Goal: Communication & Community: Answer question/provide support

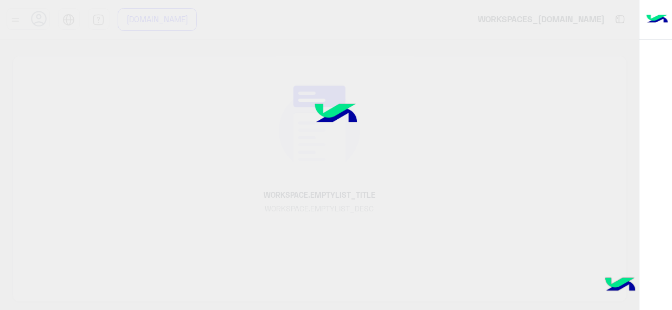
drag, startPoint x: 0, startPoint y: 0, endPoint x: 664, endPoint y: 208, distance: 695.3
click at [664, 208] on div "[DOMAIN_NAME]_WORKSPACES [DOMAIN_NAME] [DOMAIN_NAME]_CENTER عربي English WORKSP…" at bounding box center [336, 155] width 672 height 310
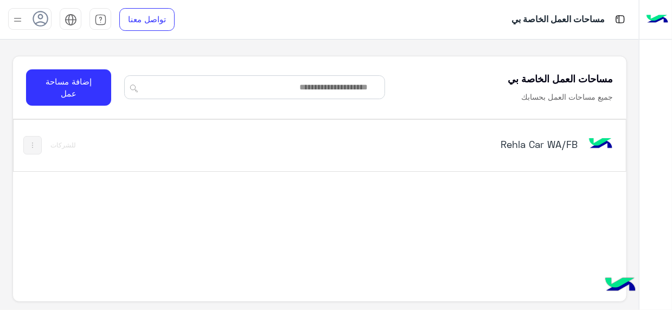
click at [599, 162] on div "Rehla Car WA/FB للشركات" at bounding box center [320, 146] width 613 height 52
click at [585, 224] on div "Rehla Car WA/FB للشركات" at bounding box center [320, 220] width 614 height 202
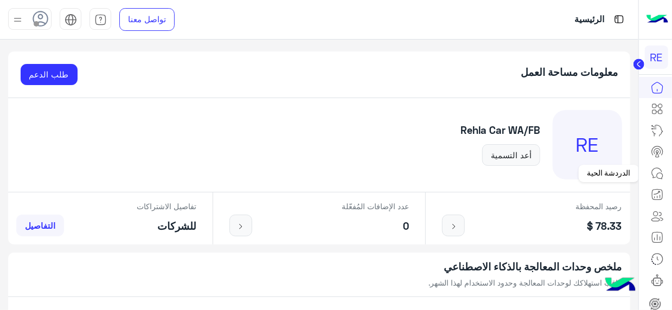
click at [660, 171] on icon at bounding box center [657, 173] width 13 height 13
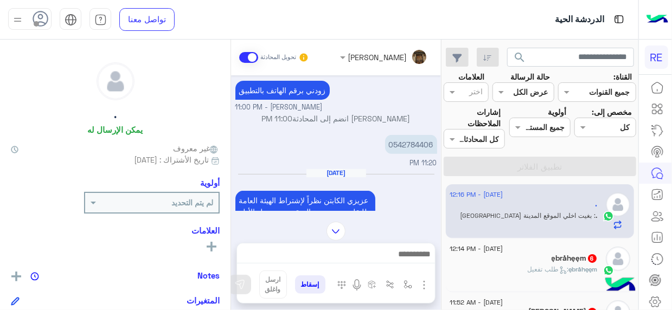
scroll to position [305, 0]
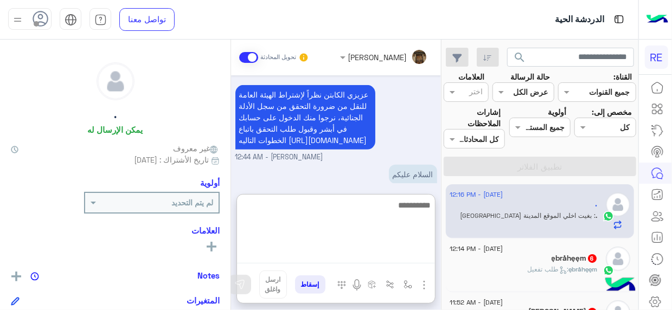
click at [410, 252] on textarea at bounding box center [336, 231] width 198 height 65
type textarea "**********"
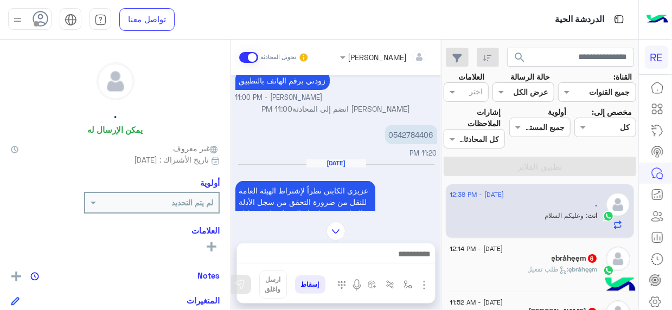
scroll to position [198, 0]
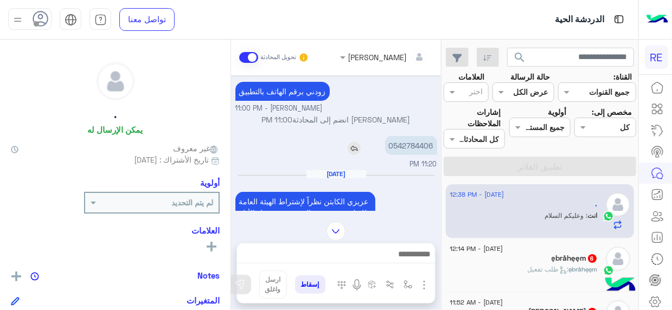
click at [420, 136] on p "0542784406" at bounding box center [411, 145] width 52 height 19
copy app-msgs-text
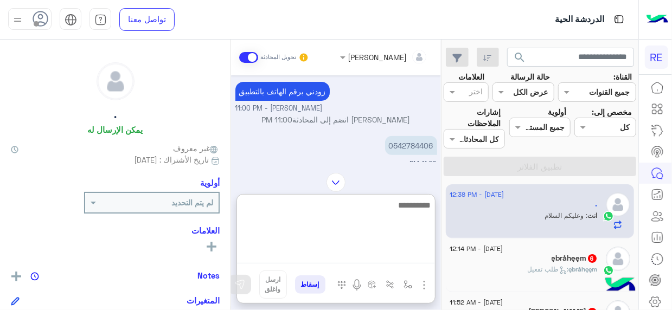
click at [425, 258] on textarea at bounding box center [336, 231] width 198 height 65
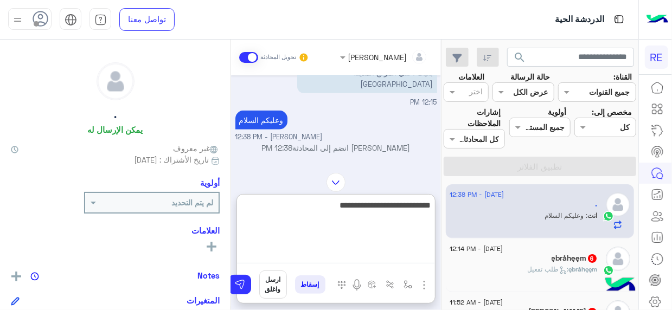
type textarea "**********"
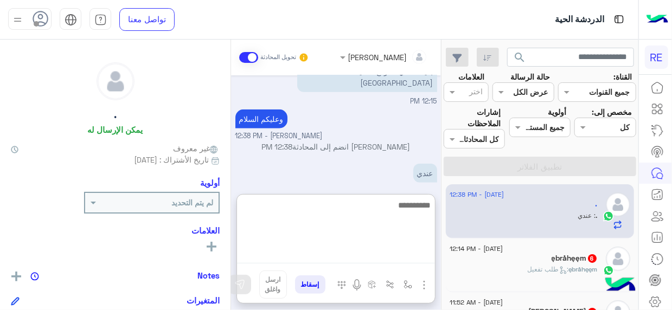
scroll to position [479, 0]
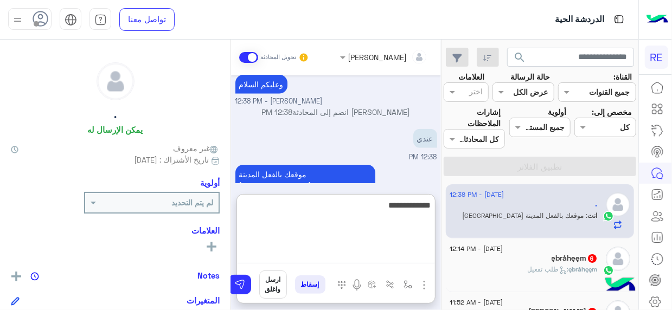
type textarea "**********"
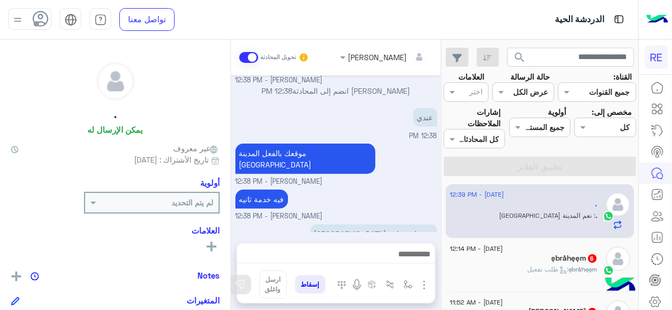
scroll to position [591, 0]
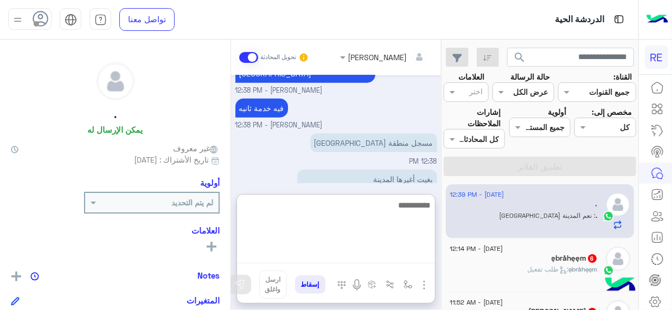
click at [418, 260] on textarea at bounding box center [336, 231] width 198 height 65
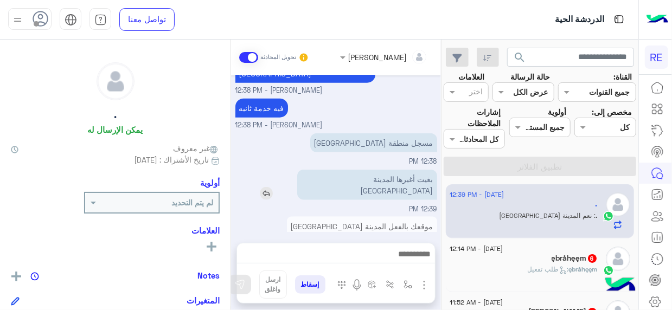
click at [394, 170] on p "بغيت أغيرها المدينة [GEOGRAPHIC_DATA]" at bounding box center [367, 185] width 140 height 30
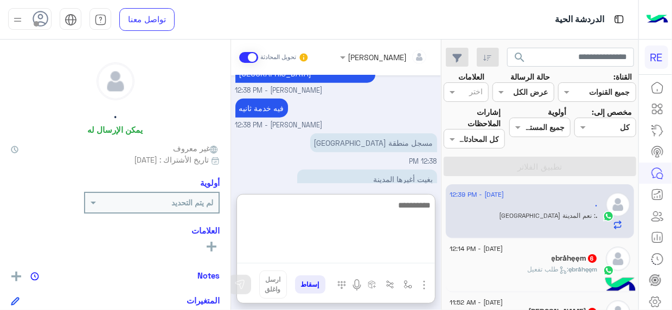
click at [421, 254] on textarea at bounding box center [336, 231] width 198 height 65
type textarea "**********"
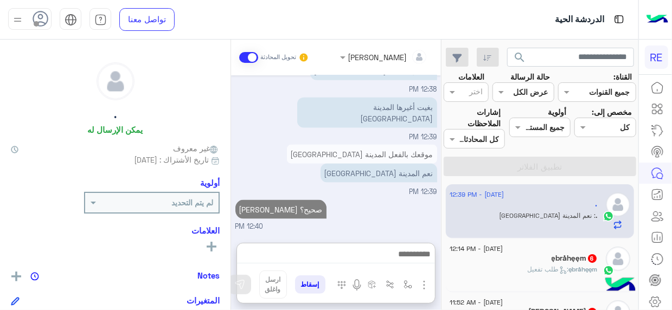
scroll to position [650, 0]
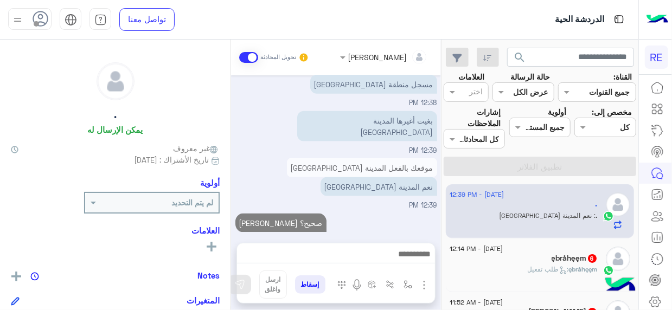
click at [503, 262] on div "ębråhęęm 6" at bounding box center [524, 259] width 148 height 11
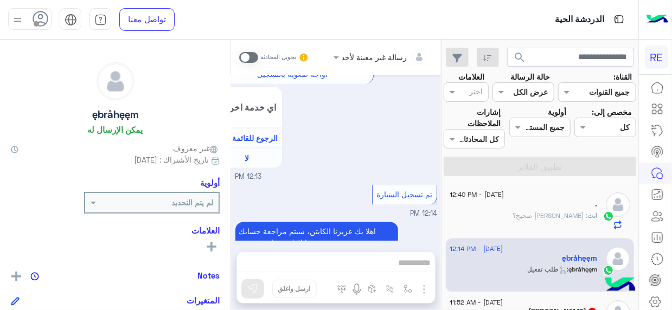
scroll to position [1055, 0]
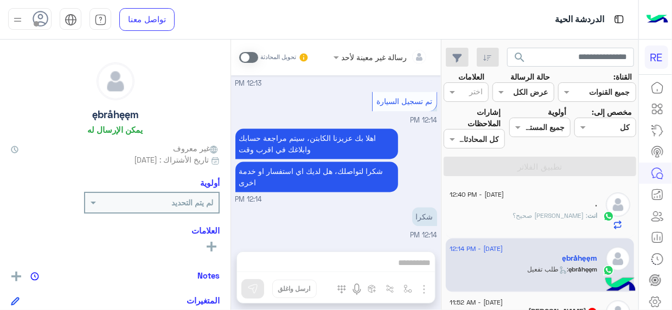
click at [255, 59] on span at bounding box center [248, 57] width 19 height 11
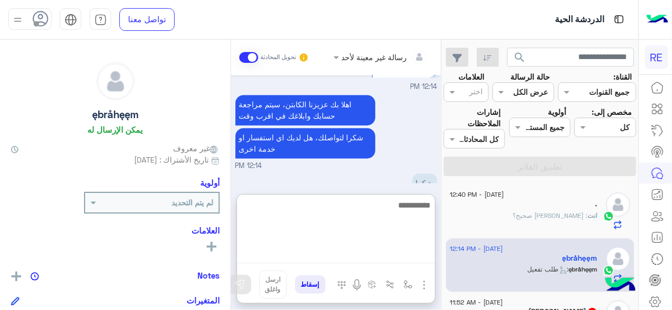
click at [423, 258] on textarea at bounding box center [336, 231] width 198 height 65
type textarea "*"
type textarea "**********"
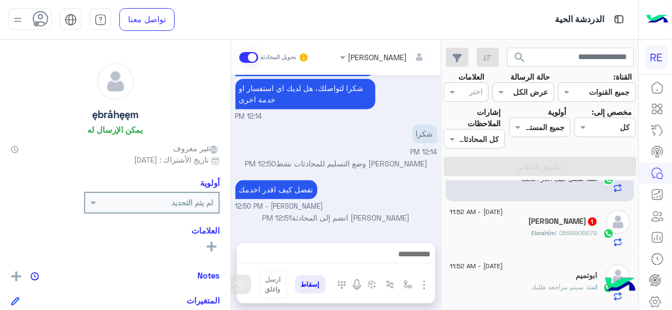
scroll to position [1162, 0]
click at [532, 223] on div "Ebrahim Said 1" at bounding box center [524, 222] width 148 height 11
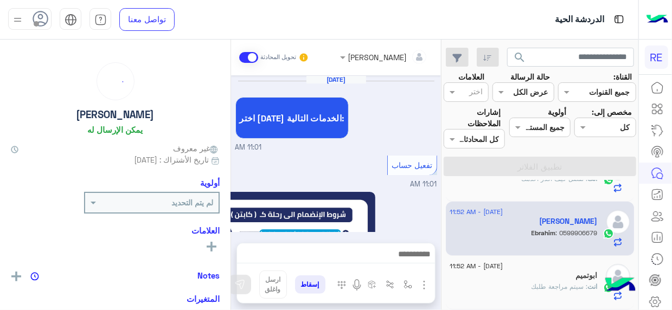
scroll to position [694, 0]
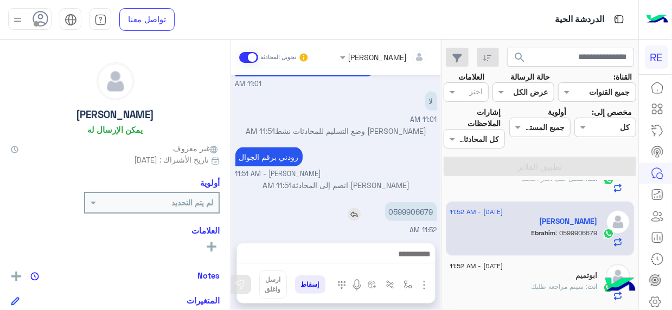
click at [428, 207] on p "0599906679" at bounding box center [411, 211] width 52 height 19
copy p "0599906679"
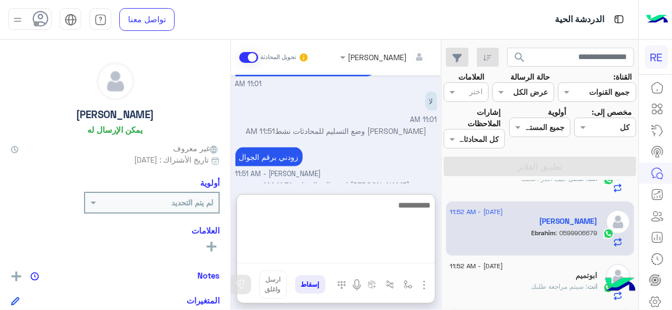
scroll to position [704, 0]
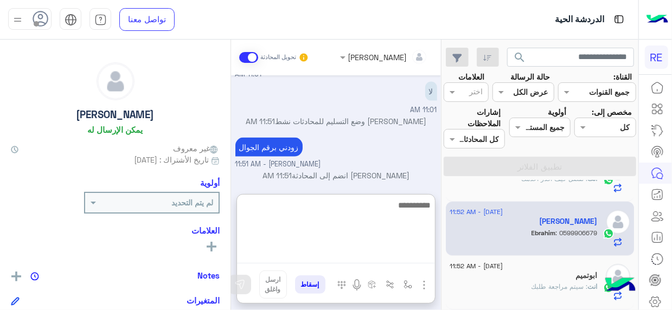
click at [414, 257] on textarea at bounding box center [336, 231] width 198 height 65
type textarea "*"
type textarea "**********"
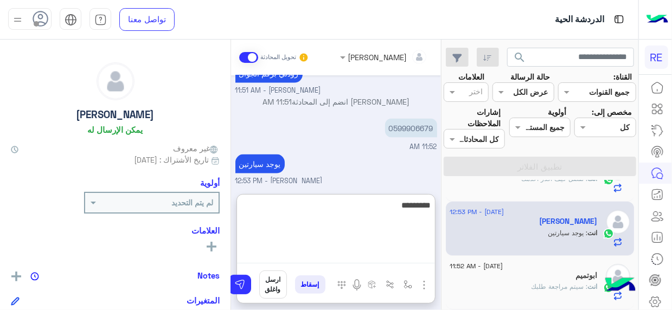
type textarea "*********"
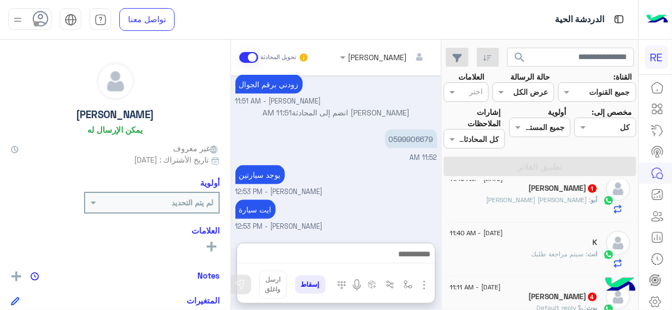
scroll to position [788, 0]
click at [542, 192] on div "أبو يزيد 1" at bounding box center [524, 189] width 148 height 11
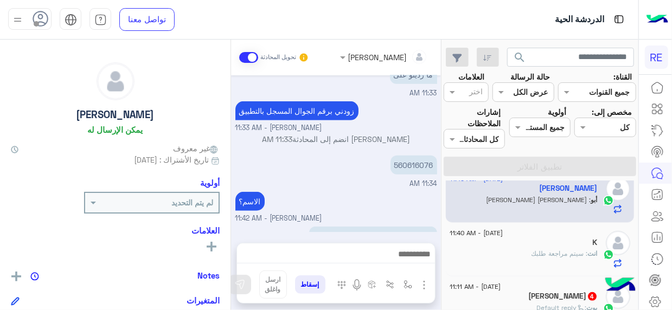
scroll to position [376, 0]
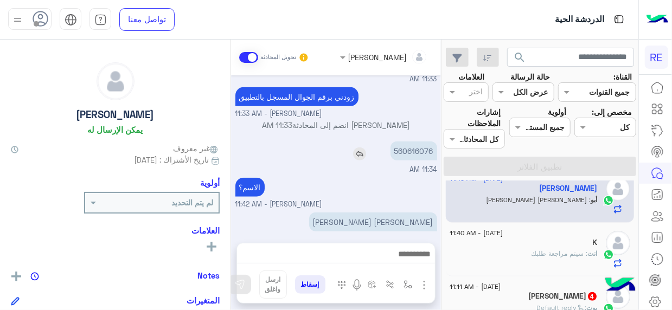
click at [406, 143] on p "560616076" at bounding box center [414, 151] width 47 height 19
copy p "560616076"
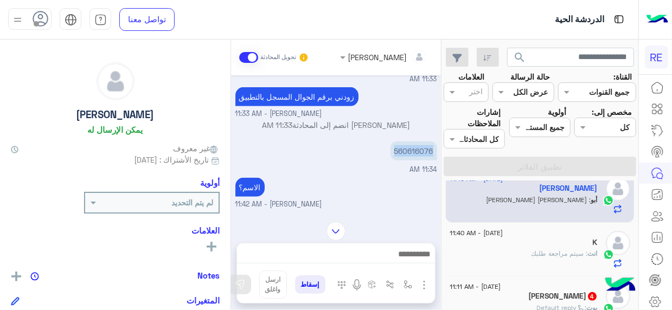
scroll to position [285, 0]
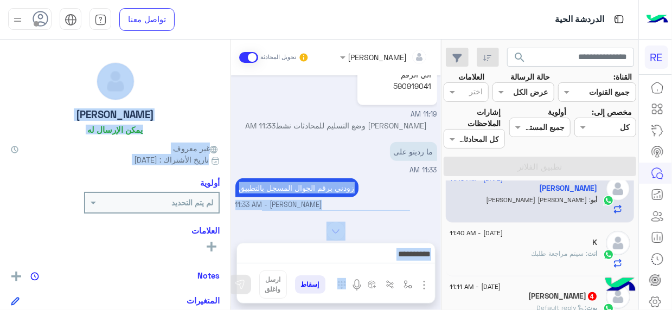
drag, startPoint x: 228, startPoint y: 178, endPoint x: 232, endPoint y: 173, distance: 5.9
click at [232, 173] on mat-drawer-container "[PERSON_NAME] تحويل المحادثة [DATE] تعديل البيانات 11:19 AM من فضلك ارفق صورة ل…" at bounding box center [220, 177] width 441 height 275
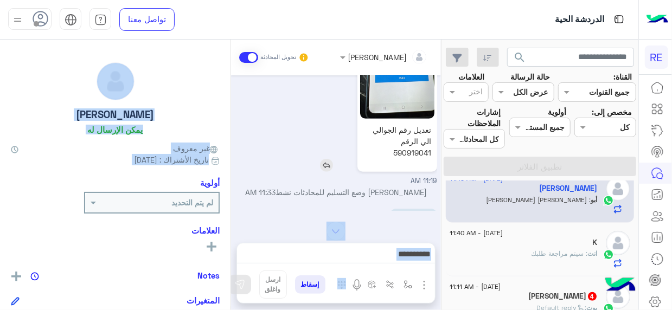
click at [391, 139] on p "تعديل رقم الجوالي الي الرقم 590919041" at bounding box center [397, 142] width 74 height 40
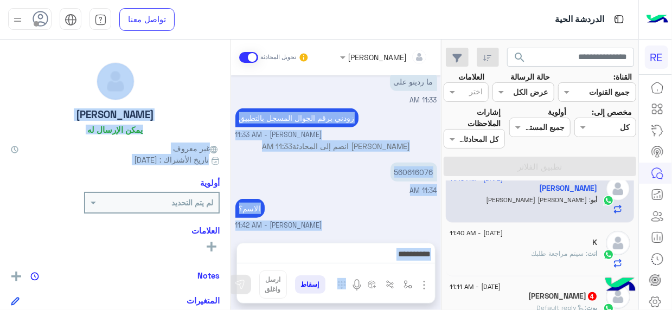
scroll to position [363, 0]
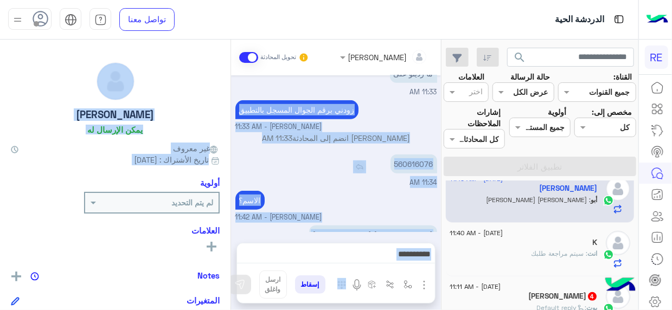
copy mat-drawer-container "زودني برقم الجوال المسجل بالتطبيق Terhal Almodon - 11:33 AM [PERSON_NAME] انضم …"
click at [380, 169] on div "560616076 11:34 AM" at bounding box center [336, 170] width 202 height 36
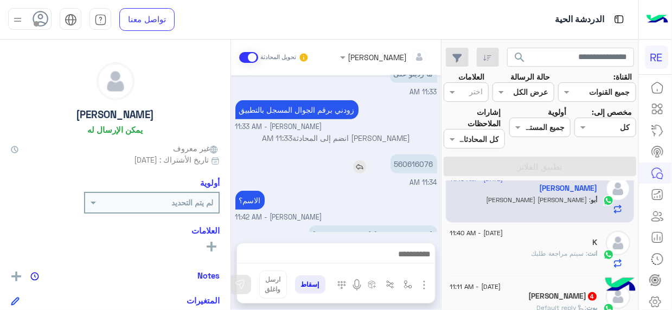
click at [413, 155] on p "560616076" at bounding box center [414, 164] width 47 height 19
copy p "560616076"
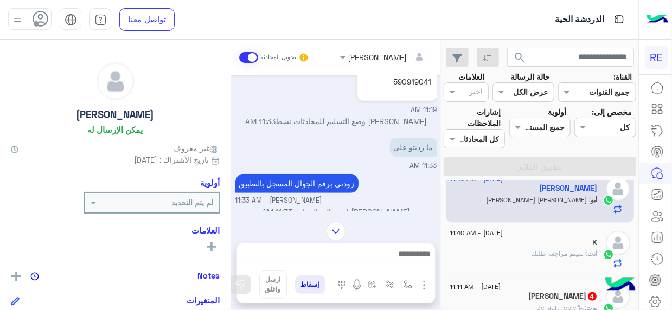
scroll to position [250, 0]
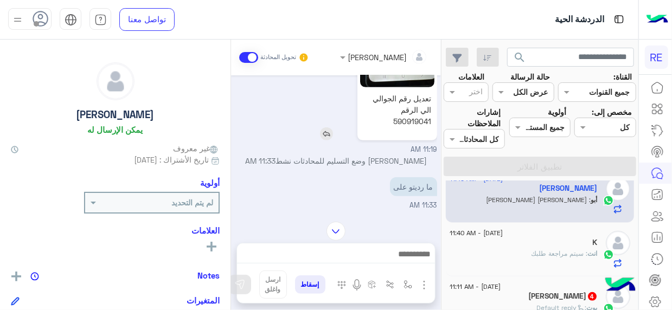
click at [376, 110] on p "تعديل رقم الجوالي الي الرقم 590919041" at bounding box center [397, 110] width 74 height 40
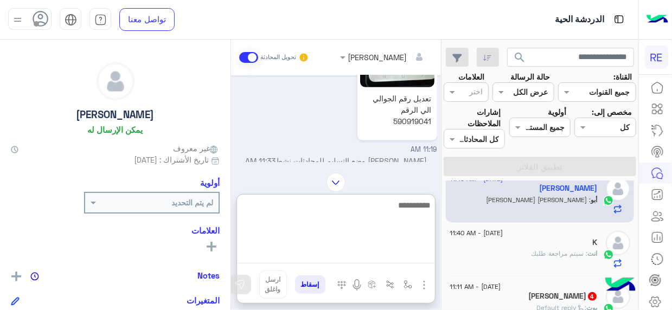
click at [412, 254] on textarea at bounding box center [336, 231] width 198 height 65
click at [422, 207] on textarea "*********" at bounding box center [336, 231] width 198 height 65
type textarea "*********"
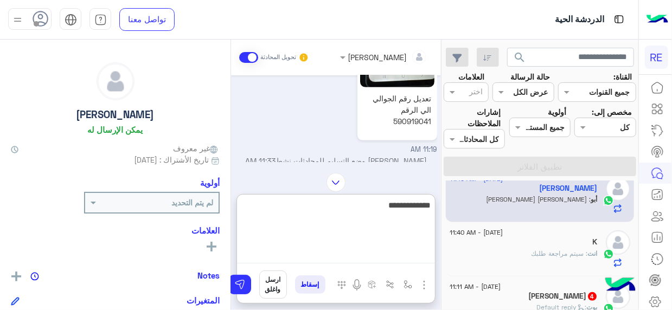
type textarea "**********"
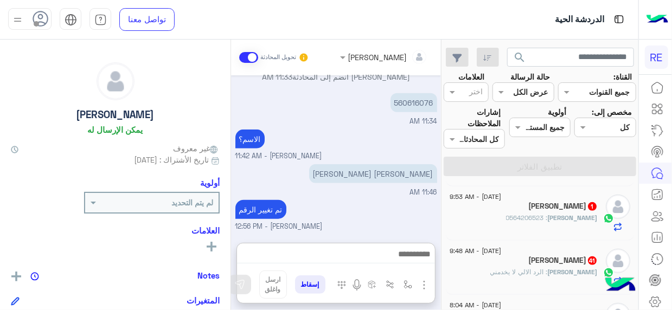
scroll to position [429, 0]
click at [521, 225] on div "ابومحمد : 0564206523" at bounding box center [524, 222] width 148 height 19
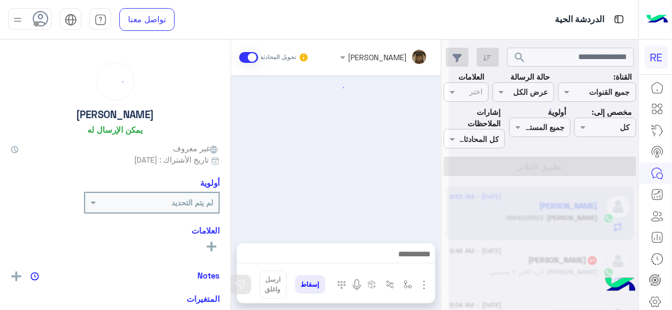
scroll to position [279, 0]
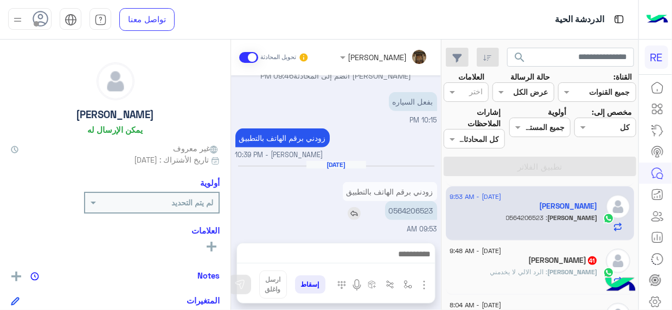
click at [415, 213] on p "0564206523" at bounding box center [411, 210] width 52 height 19
copy p "0564206523"
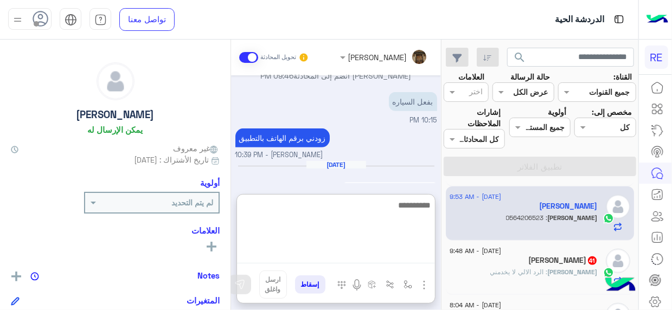
click at [413, 254] on textarea at bounding box center [336, 231] width 198 height 65
type textarea "**********"
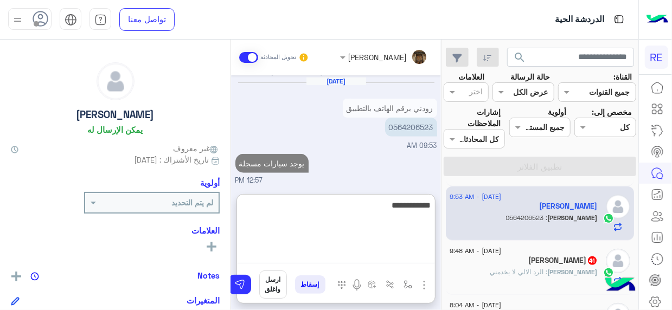
scroll to position [383, 0]
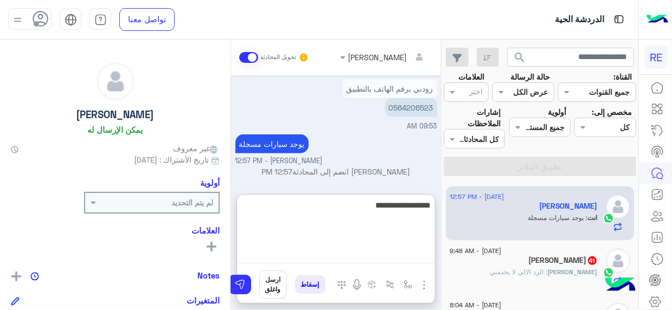
drag, startPoint x: 412, startPoint y: 216, endPoint x: 440, endPoint y: 212, distance: 27.9
click at [440, 212] on div "**********" at bounding box center [336, 177] width 210 height 275
click at [377, 215] on textarea "**********" at bounding box center [336, 231] width 198 height 65
type textarea "**********"
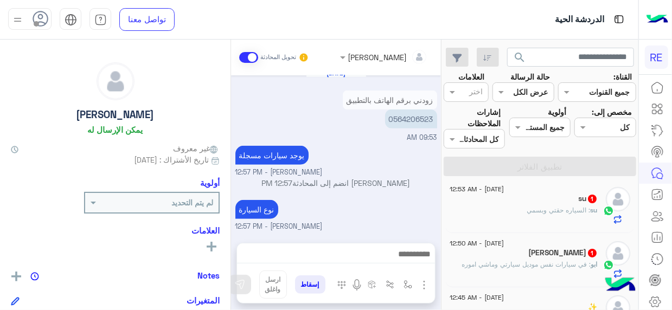
scroll to position [0, 0]
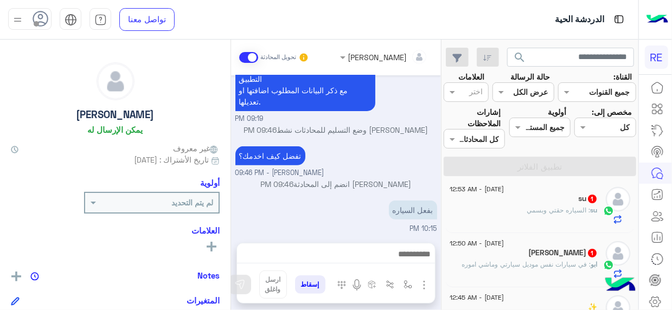
click at [513, 211] on div "su : السياره حقتي وبسمي" at bounding box center [524, 215] width 148 height 19
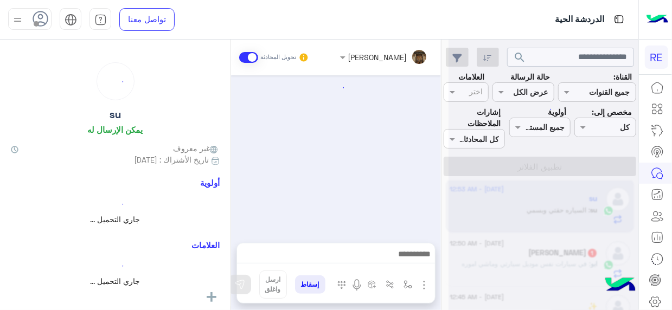
scroll to position [270, 0]
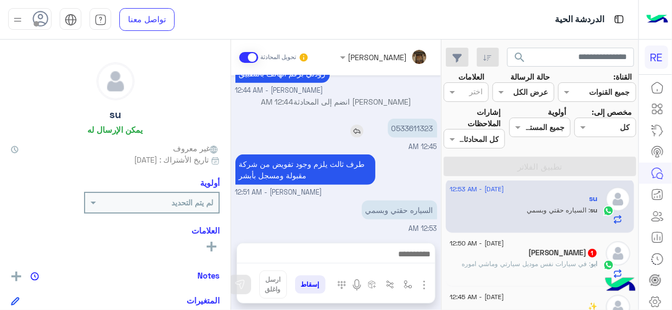
click at [421, 123] on p "0533611323" at bounding box center [412, 128] width 49 height 19
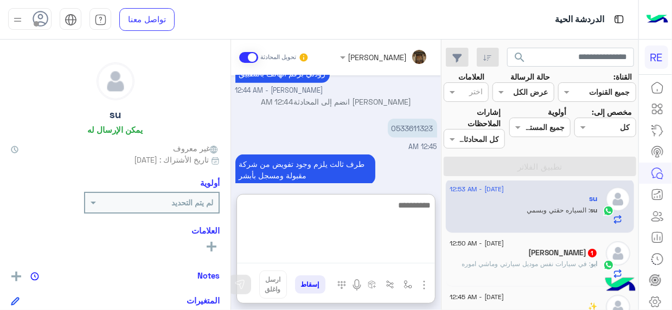
drag, startPoint x: 421, startPoint y: 123, endPoint x: 384, endPoint y: 260, distance: 142.3
click at [384, 260] on textarea at bounding box center [336, 231] width 198 height 65
type textarea "**********"
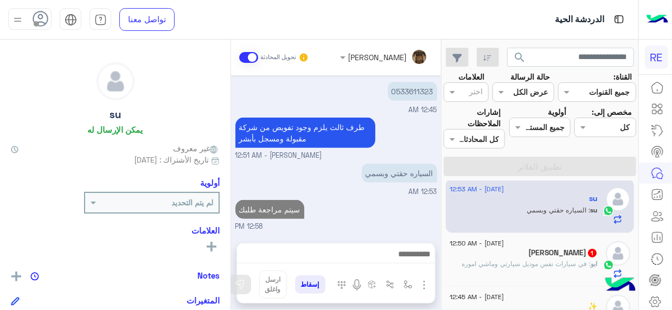
scroll to position [328, 0]
click at [533, 267] on p "ابو : في سيارات نفس موديل سيارتي وماشي اموره" at bounding box center [530, 264] width 136 height 10
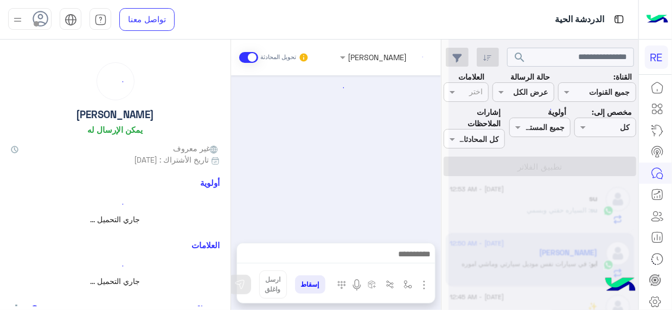
scroll to position [404, 0]
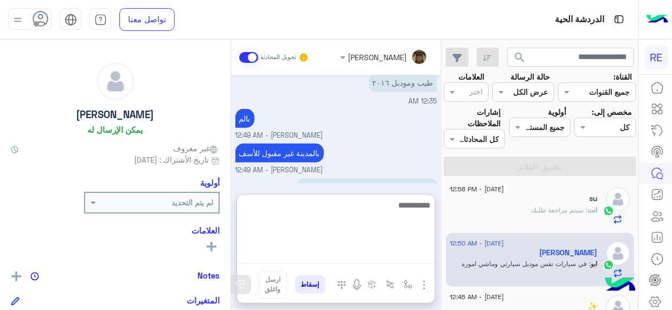
click at [411, 251] on textarea at bounding box center [336, 231] width 198 height 65
type textarea "**********"
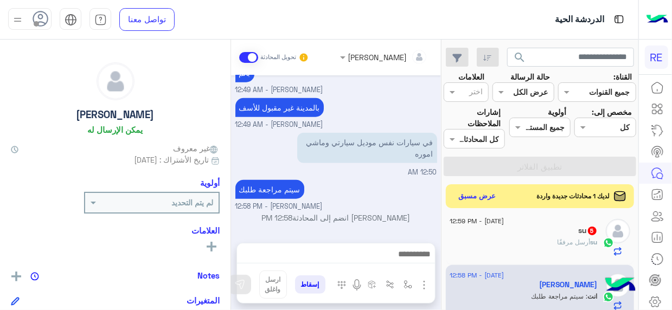
scroll to position [482, 0]
click at [525, 238] on div "su أرسل مرفقًا" at bounding box center [524, 247] width 148 height 19
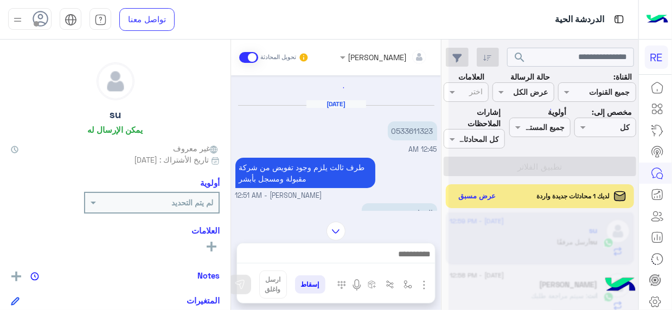
scroll to position [848, 0]
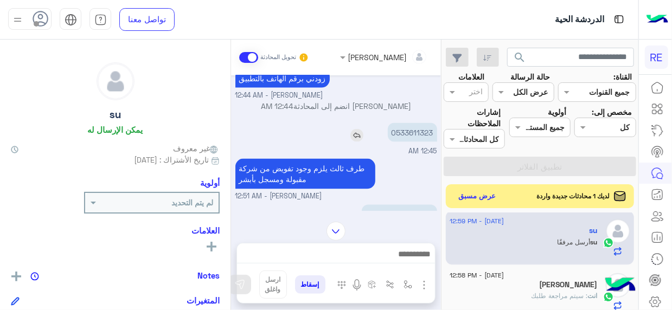
click at [412, 125] on p "0533611323" at bounding box center [412, 132] width 49 height 19
copy p "0533611323"
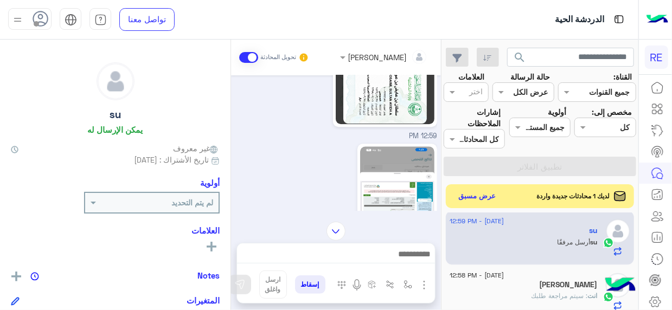
scroll to position [1379, 0]
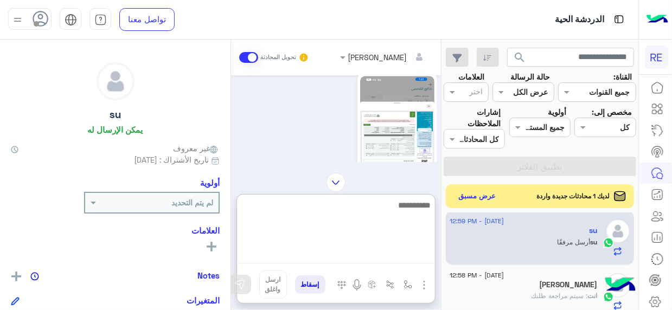
click at [420, 251] on textarea at bounding box center [336, 231] width 198 height 65
type textarea "**********"
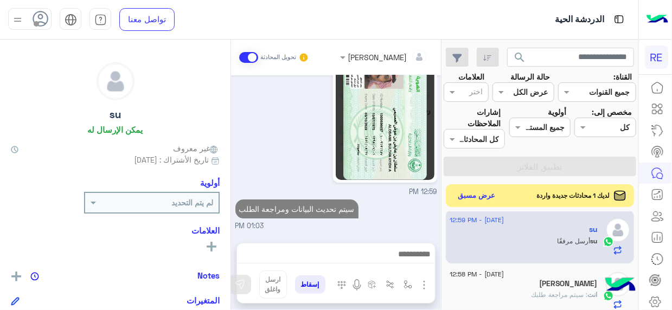
click at [484, 195] on button "عرض مسبق" at bounding box center [477, 196] width 46 height 15
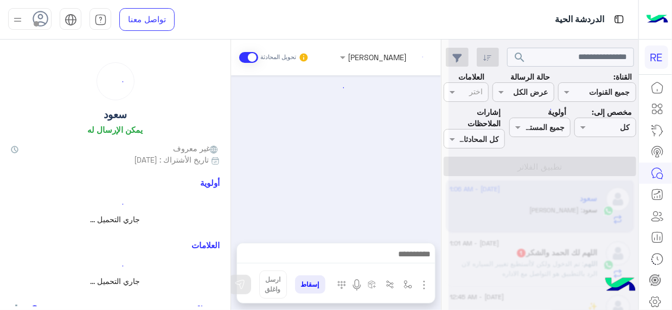
scroll to position [281, 0]
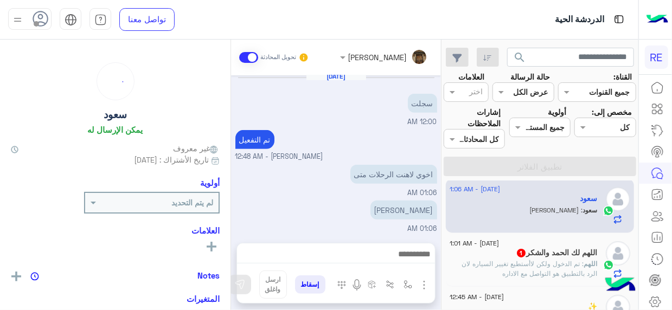
click at [516, 257] on h5 "اللهم لك الحمد والشكر 1" at bounding box center [557, 252] width 82 height 9
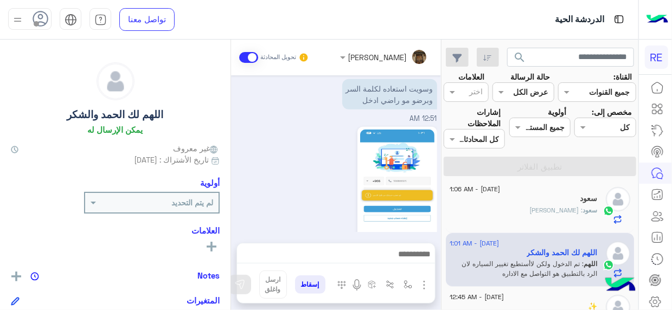
scroll to position [533, 0]
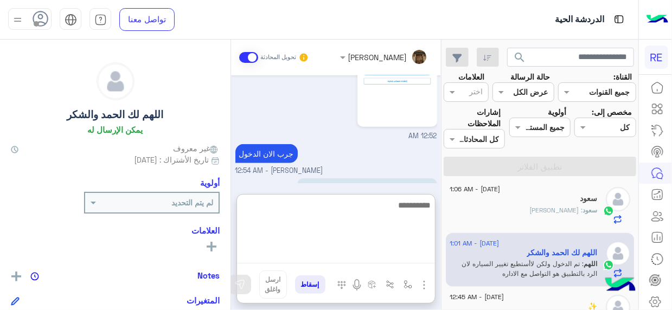
click at [415, 258] on textarea at bounding box center [336, 231] width 198 height 65
type textarea "**********"
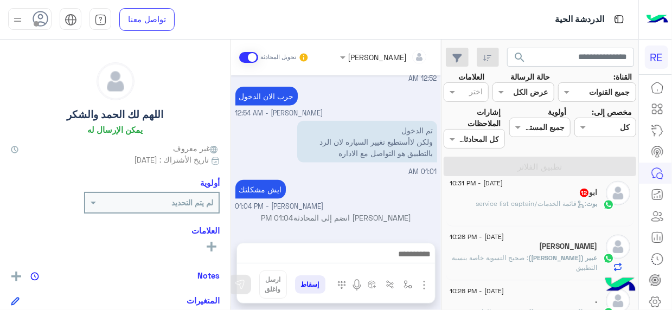
scroll to position [611, 0]
click at [558, 192] on div "ابو 12" at bounding box center [524, 193] width 148 height 11
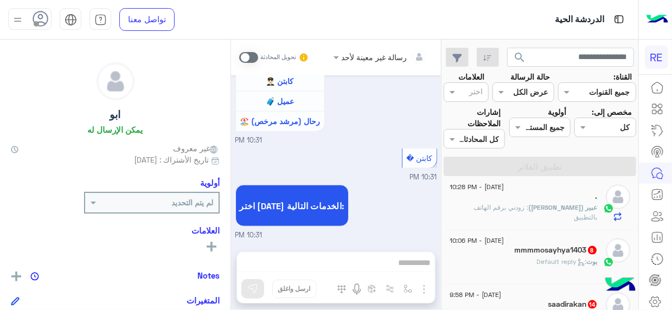
scroll to position [787, 0]
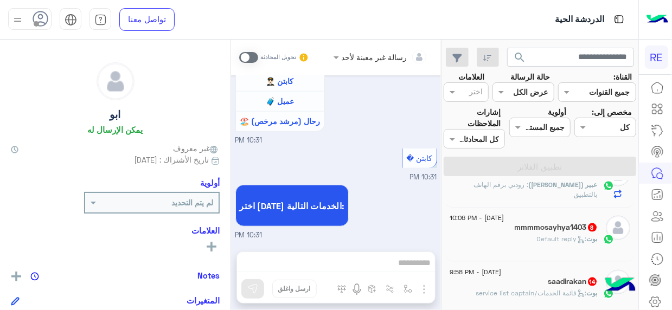
click at [550, 235] on span ": Default reply" at bounding box center [562, 239] width 50 height 8
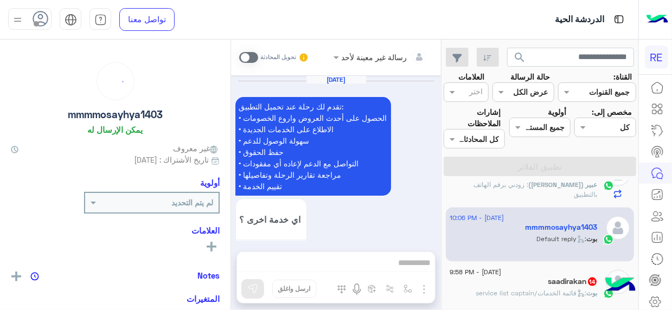
scroll to position [597, 0]
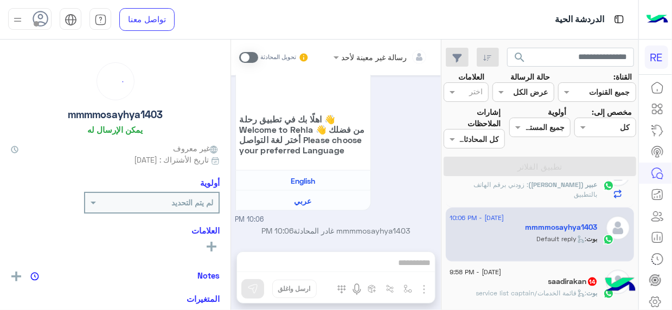
click at [511, 282] on div "saadirakan 14" at bounding box center [524, 282] width 148 height 11
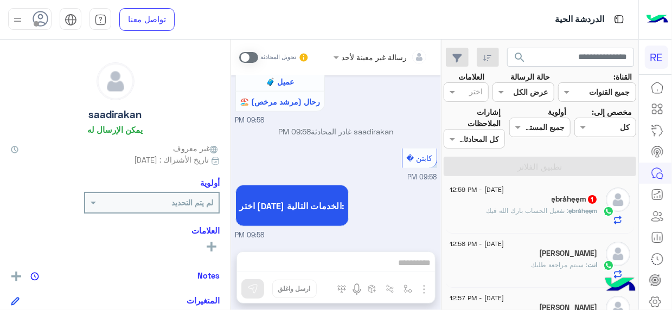
scroll to position [77, 0]
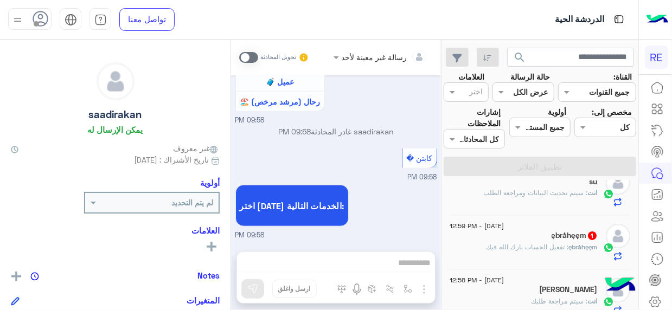
click at [537, 234] on div "ębråhęęm 1" at bounding box center [524, 236] width 148 height 11
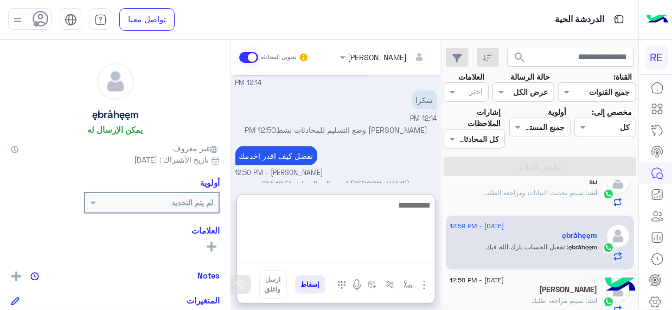
click at [419, 251] on textarea at bounding box center [336, 231] width 198 height 65
type textarea "**********"
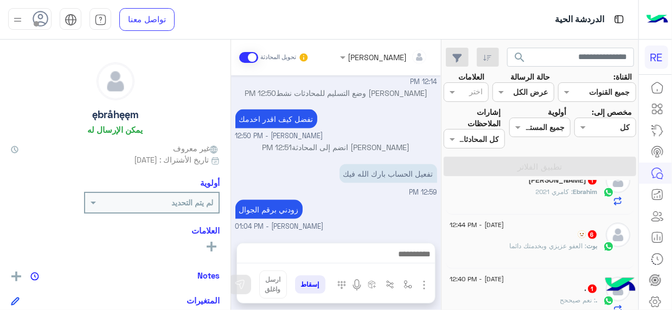
click at [533, 234] on div "🫥 6" at bounding box center [524, 235] width 148 height 11
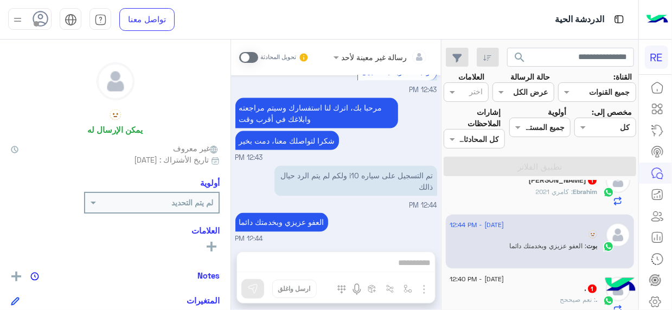
click at [543, 285] on div ". 1" at bounding box center [524, 289] width 148 height 11
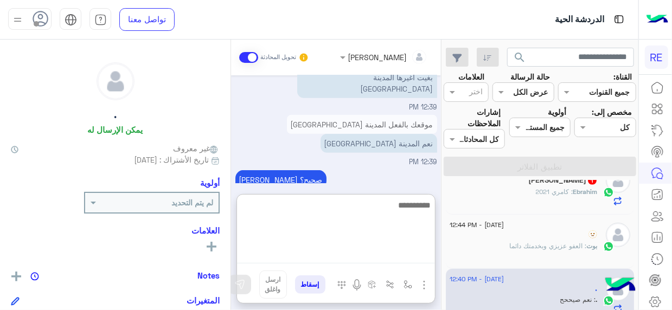
click at [419, 252] on textarea at bounding box center [336, 231] width 198 height 65
type textarea "**********"
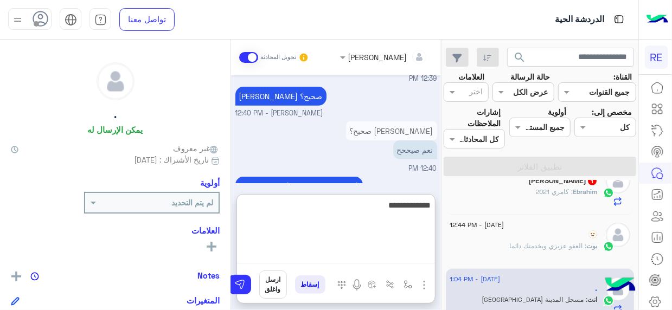
type textarea "**********"
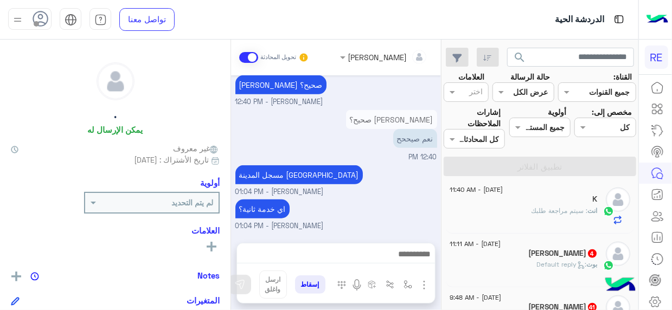
click at [576, 253] on h5 "[PERSON_NAME] 4" at bounding box center [563, 253] width 69 height 9
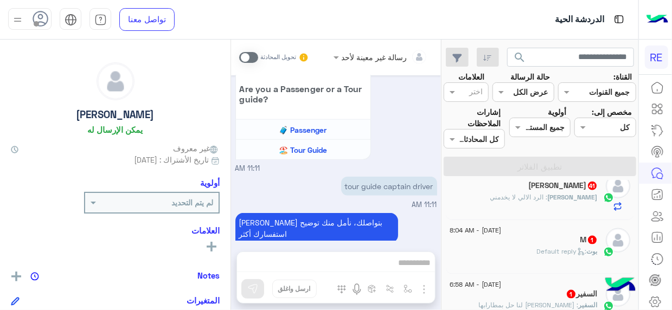
click at [572, 186] on h5 "[PERSON_NAME] 41" at bounding box center [563, 185] width 69 height 9
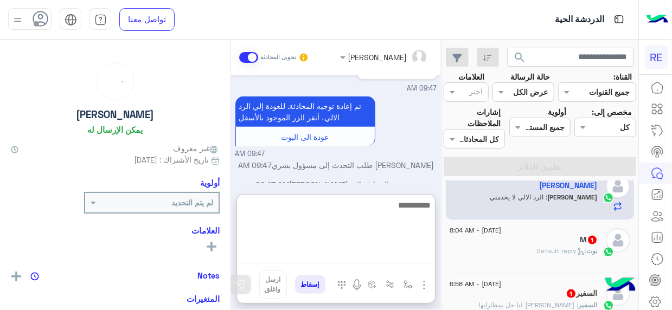
click at [394, 259] on textarea at bounding box center [336, 231] width 198 height 65
type textarea "**********"
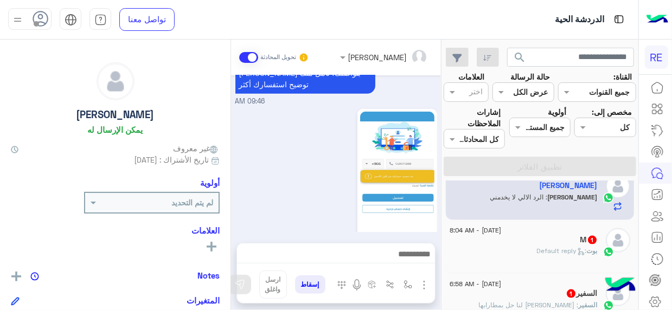
click at [510, 246] on div "[PERSON_NAME] : Default reply" at bounding box center [524, 255] width 148 height 19
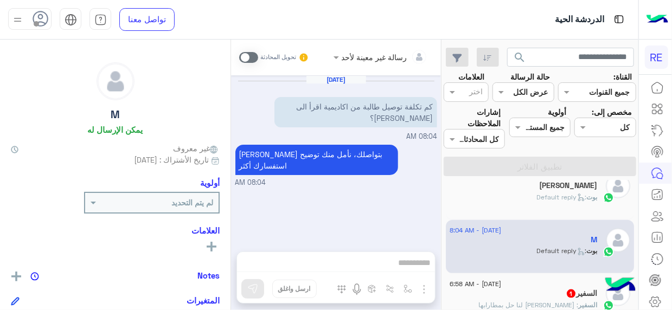
scroll to position [667, 0]
click at [256, 59] on span at bounding box center [248, 57] width 19 height 11
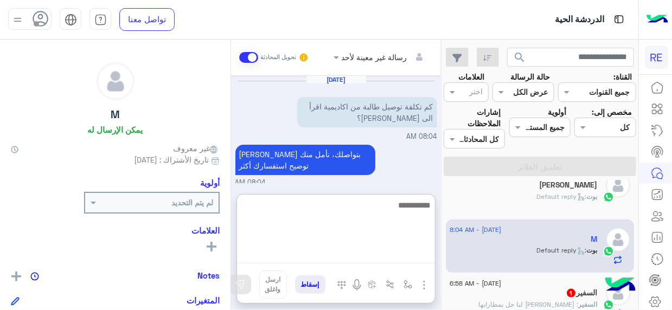
click at [426, 254] on textarea at bounding box center [336, 231] width 198 height 65
type textarea "**********"
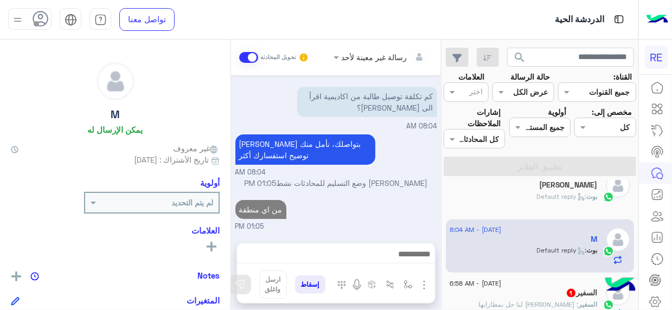
scroll to position [33, 0]
click at [530, 292] on div "السفير 1" at bounding box center [524, 294] width 148 height 11
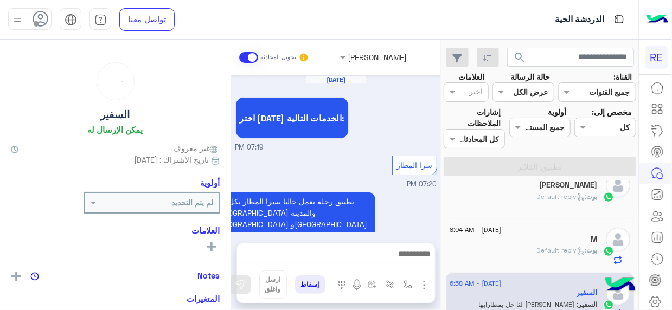
scroll to position [749, 0]
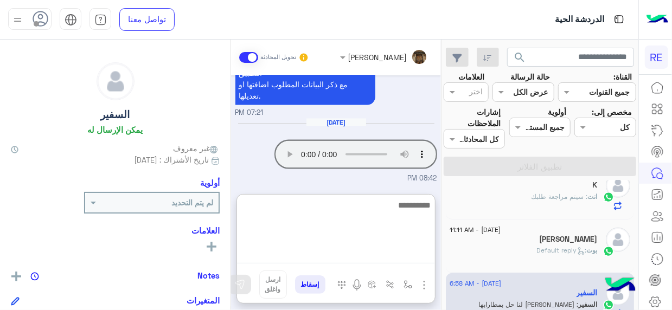
click at [415, 260] on textarea at bounding box center [336, 231] width 198 height 65
click at [390, 262] on textarea "****" at bounding box center [336, 231] width 198 height 65
type textarea "**********"
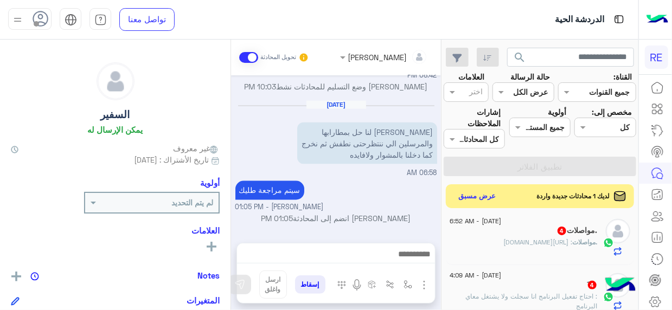
scroll to position [827, 0]
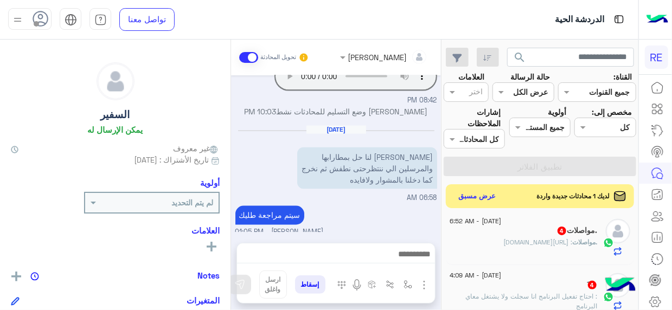
click at [563, 226] on h5 ".مواصلات 4" at bounding box center [577, 230] width 41 height 9
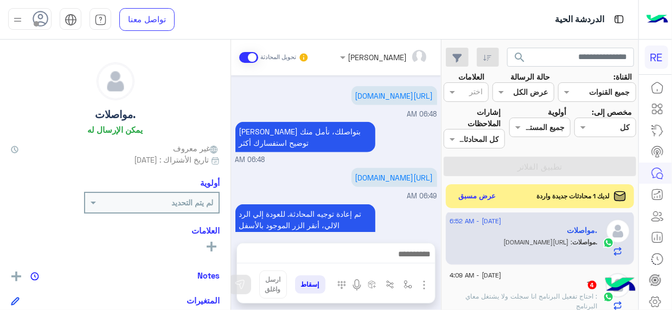
scroll to position [689, 0]
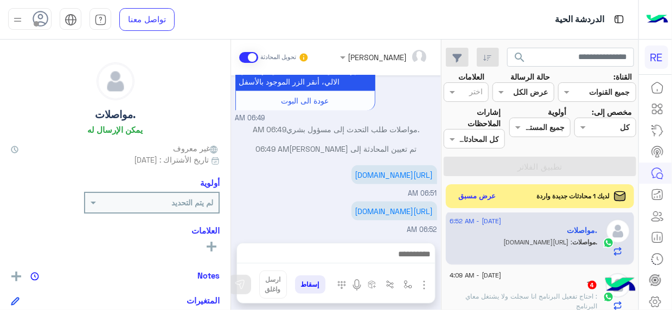
click at [546, 286] on div "َ 4" at bounding box center [524, 286] width 148 height 11
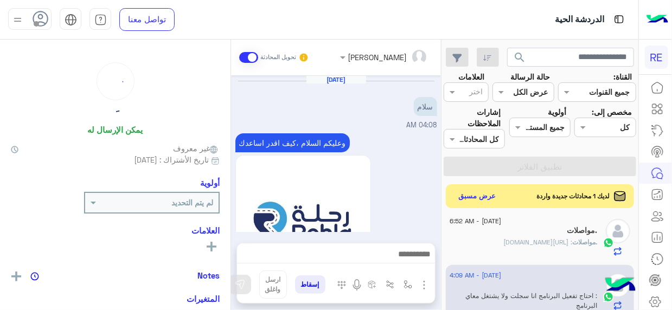
scroll to position [455, 0]
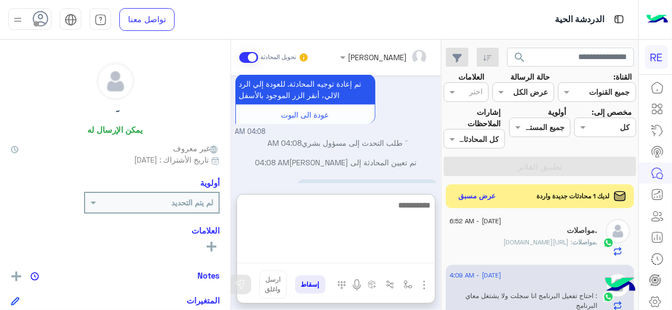
click at [422, 258] on textarea at bounding box center [336, 231] width 198 height 65
type textarea "**********"
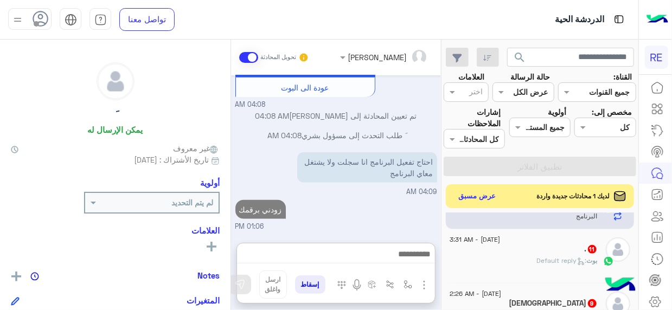
scroll to position [508, 0]
click at [578, 247] on div ". 11" at bounding box center [524, 250] width 148 height 11
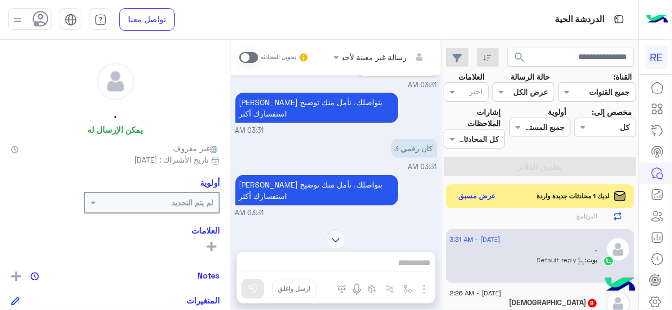
scroll to position [307, 0]
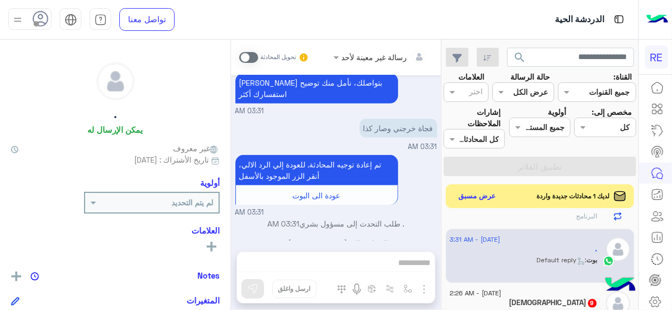
click at [253, 58] on span at bounding box center [248, 57] width 19 height 11
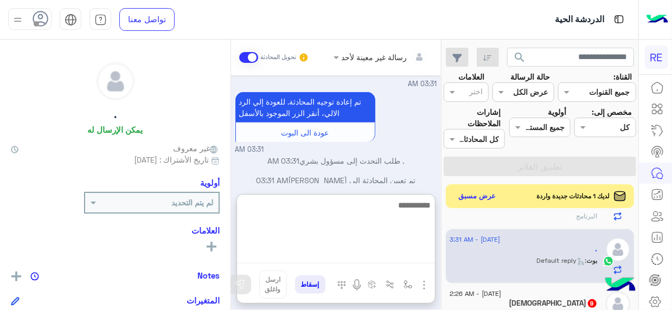
click at [421, 254] on textarea at bounding box center [336, 231] width 198 height 65
type textarea "**********"
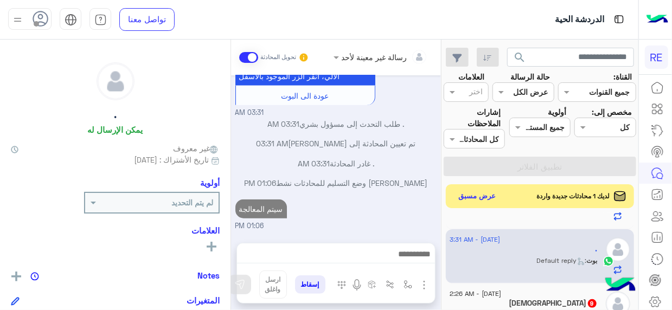
scroll to position [404, 0]
click at [530, 287] on div "[DATE] - 2:26 AM Fá 9 بوت : طلب تفعيل" at bounding box center [540, 311] width 189 height 54
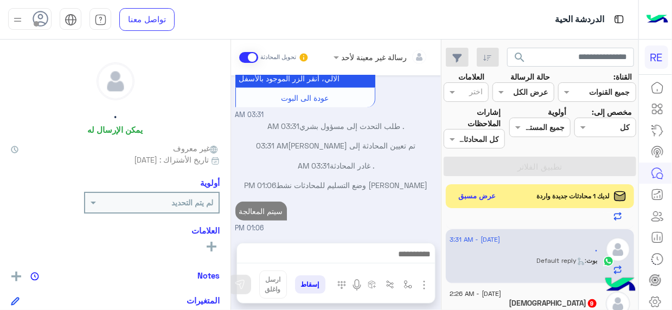
scroll to position [424, 0]
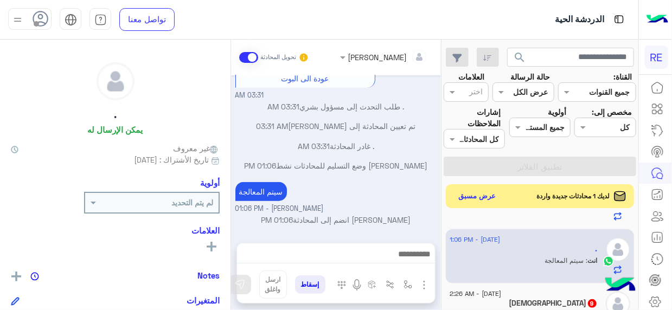
click at [533, 292] on div "[DATE] - 2:26 AM" at bounding box center [524, 295] width 148 height 7
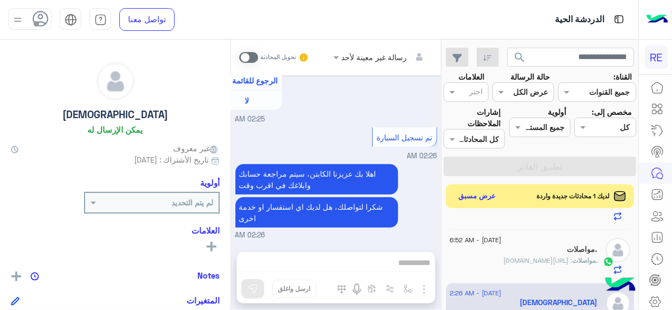
scroll to position [906, 0]
click at [253, 57] on span at bounding box center [248, 57] width 19 height 11
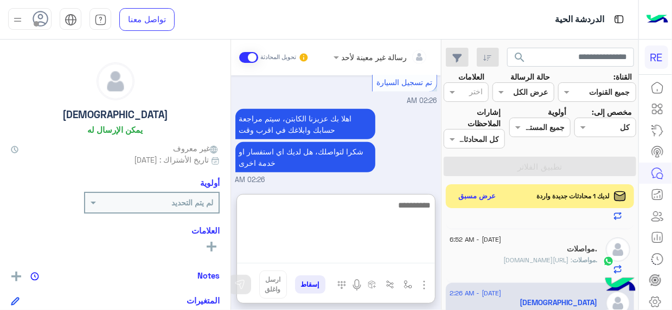
click at [422, 261] on textarea at bounding box center [336, 231] width 198 height 65
type textarea "**********"
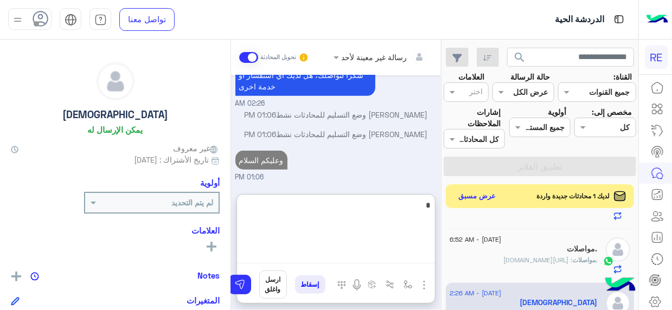
scroll to position [2321, 0]
type textarea "****"
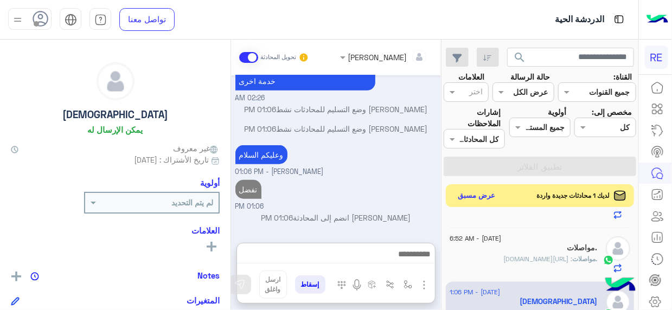
click at [483, 198] on button "عرض مسبق" at bounding box center [477, 196] width 46 height 15
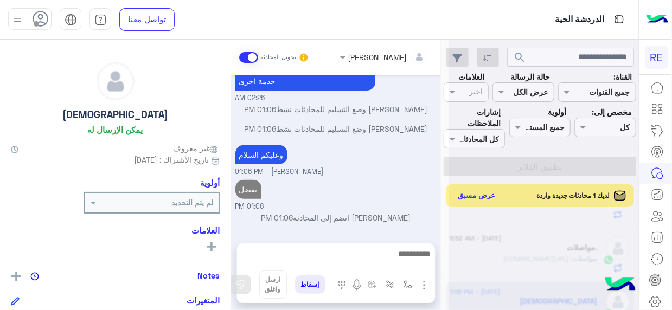
scroll to position [2326, 0]
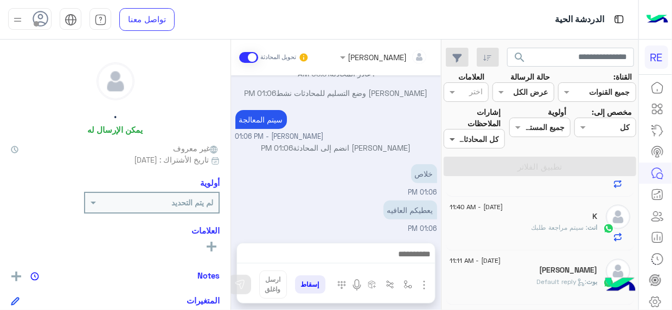
drag, startPoint x: 445, startPoint y: 296, endPoint x: 454, endPoint y: 143, distance: 153.2
click at [454, 143] on div "search القناة: القناه جميع القنوات حالة الرسالة القناه عرض الكل العلامات اختر م…" at bounding box center [540, 177] width 197 height 275
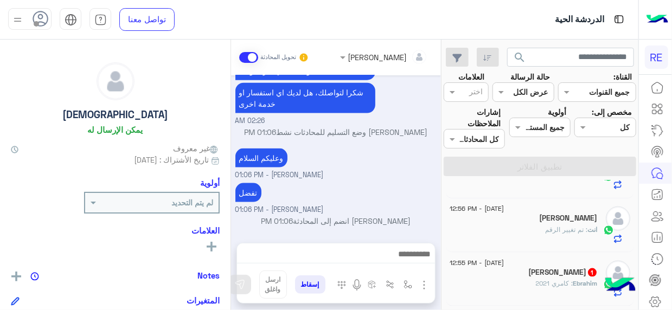
scroll to position [686, 0]
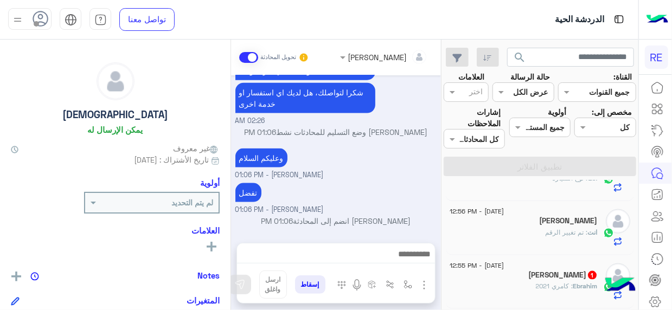
click at [532, 273] on div "Ebrahim Said 1" at bounding box center [524, 276] width 148 height 11
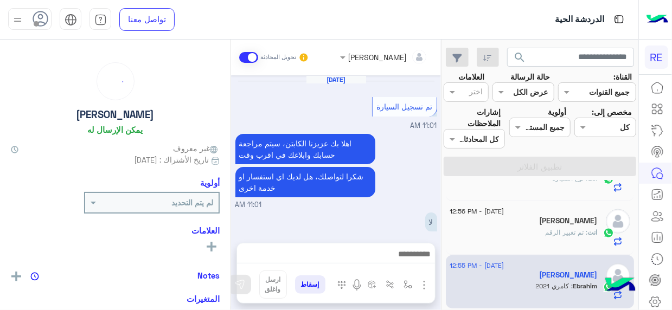
scroll to position [228, 0]
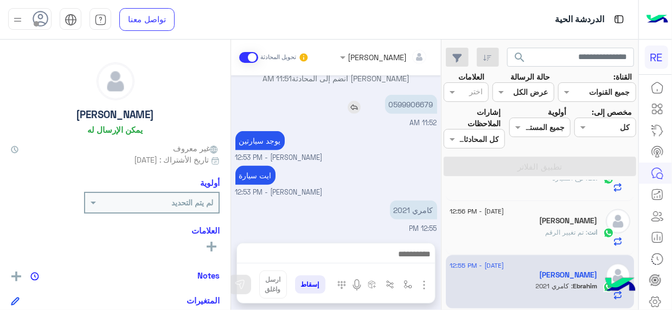
click at [420, 104] on p "0599906679" at bounding box center [411, 104] width 52 height 19
copy p "0599906679"
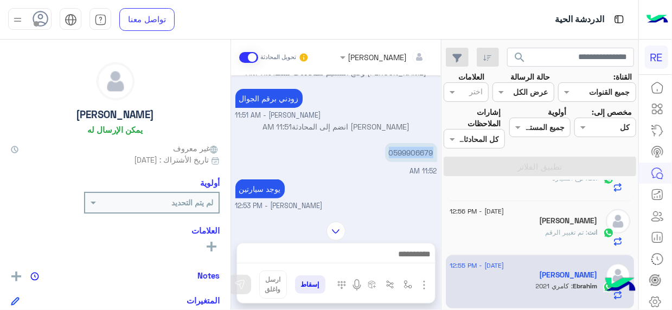
scroll to position [184, 0]
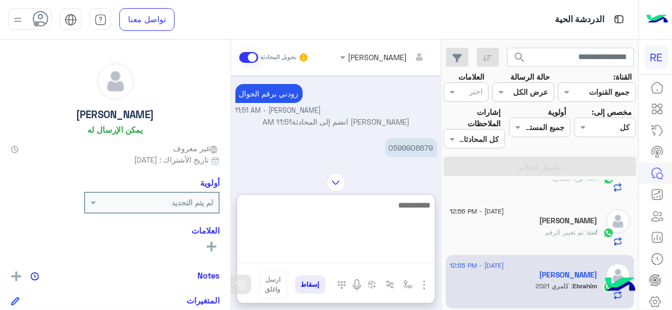
click at [419, 250] on textarea at bounding box center [336, 231] width 198 height 65
type textarea "**********"
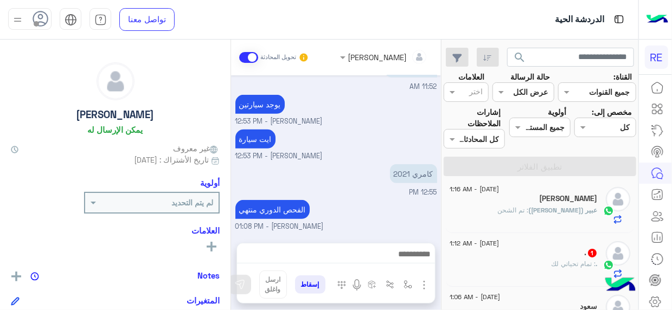
scroll to position [0, 0]
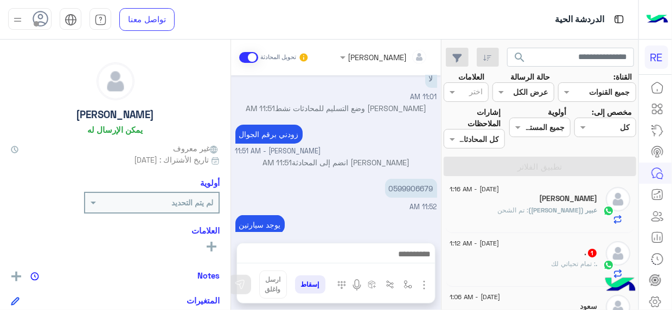
click at [554, 253] on div ". 1" at bounding box center [524, 253] width 148 height 11
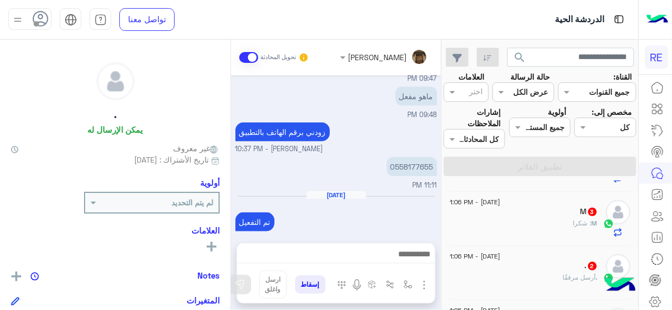
scroll to position [212, 0]
click at [557, 219] on div "M : شكرا" at bounding box center [524, 224] width 148 height 19
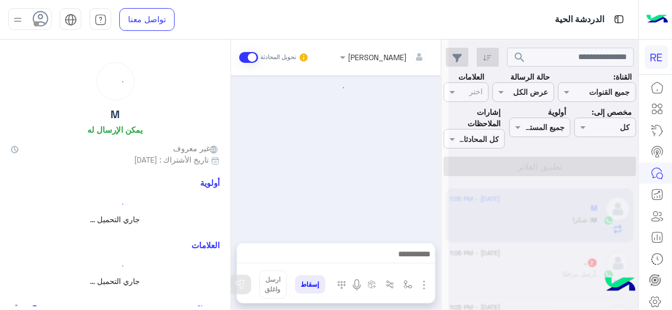
scroll to position [136, 0]
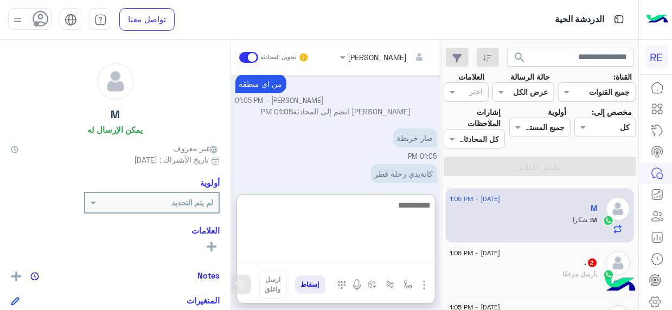
click at [414, 256] on textarea at bounding box center [336, 231] width 198 height 65
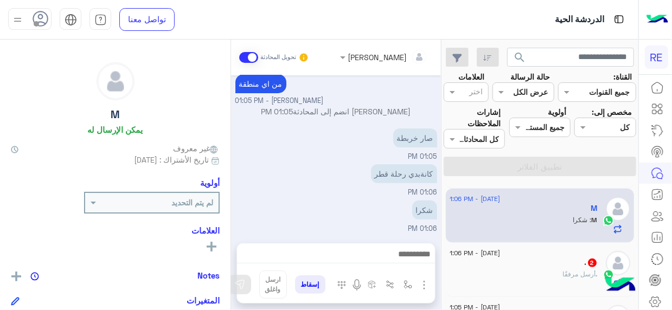
click at [518, 260] on div ". 2" at bounding box center [524, 263] width 148 height 11
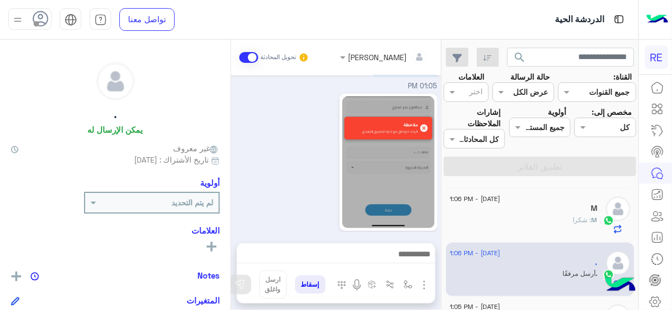
scroll to position [212, 0]
click at [232, 220] on div "Sep 16, 2025 فيه خدمة ثانيه Terhal Almodon - 12:38 PM مسجل منطقة الرياض 12:38 P…" at bounding box center [336, 153] width 210 height 157
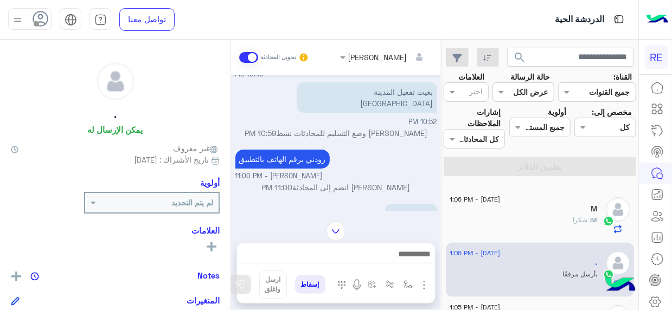
scroll to position [1952, 0]
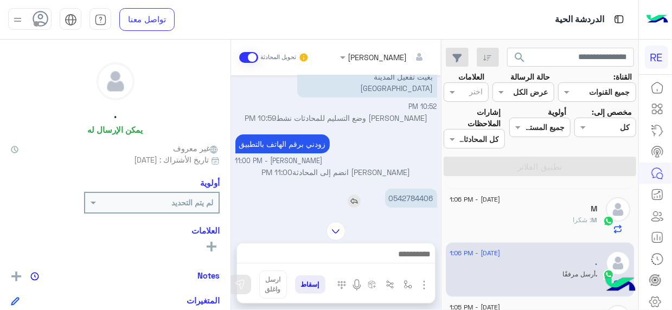
click at [432, 194] on p "0542784406" at bounding box center [411, 198] width 52 height 19
copy p "0542784406"
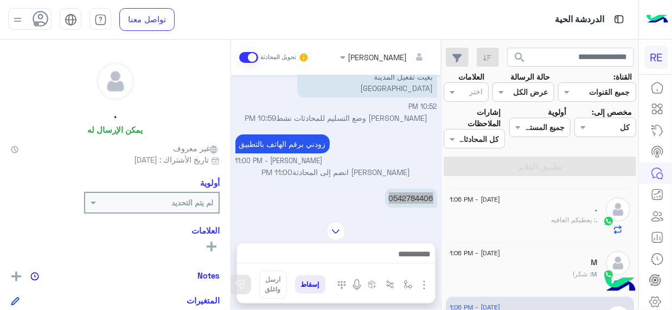
scroll to position [212, 0]
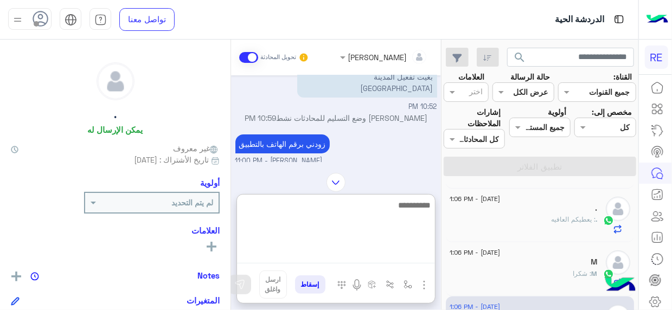
click at [404, 258] on textarea at bounding box center [336, 231] width 198 height 65
type textarea "********"
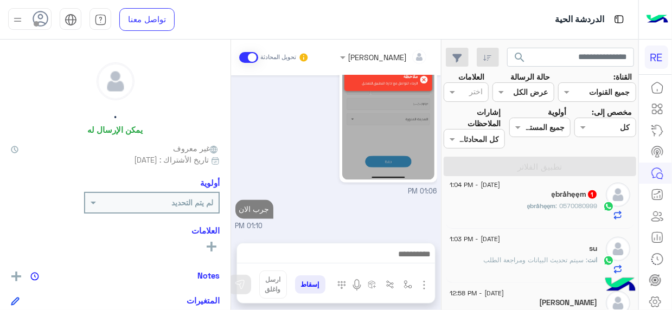
scroll to position [2811, 0]
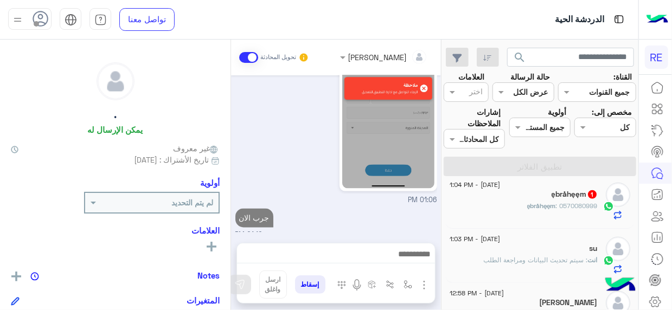
click at [558, 215] on div "ębråhęęm : 0570080999" at bounding box center [524, 210] width 148 height 19
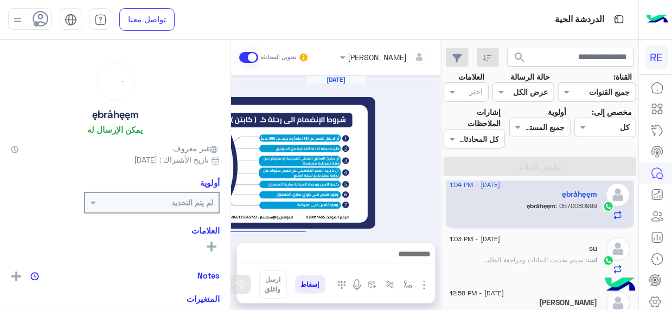
scroll to position [671, 0]
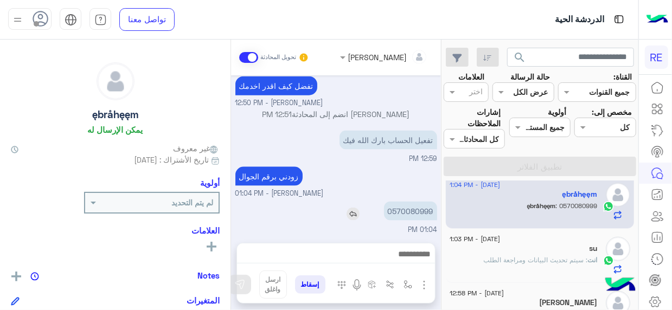
click at [421, 205] on p "0570080999" at bounding box center [410, 211] width 53 height 19
copy p "0570080999"
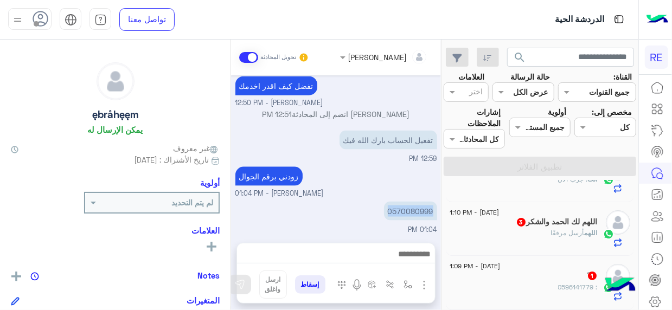
scroll to position [0, 0]
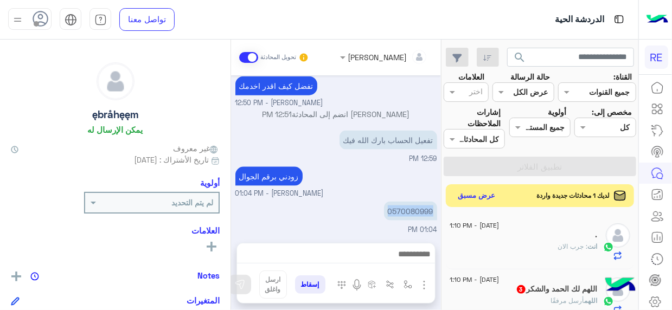
click at [478, 193] on button "عرض مسبق" at bounding box center [477, 196] width 46 height 15
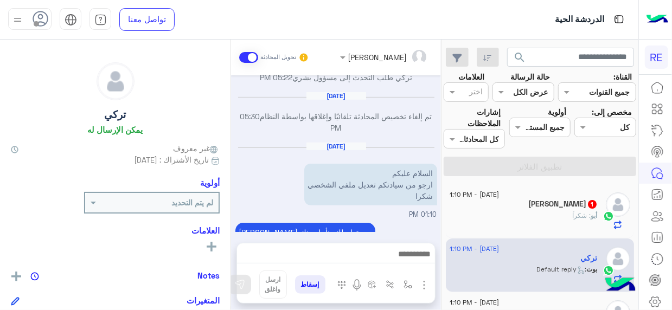
scroll to position [568, 0]
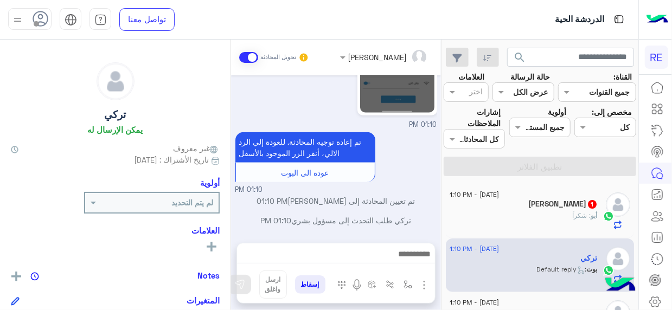
drag, startPoint x: 234, startPoint y: 213, endPoint x: 233, endPoint y: 203, distance: 9.8
click at [233, 203] on div "Apr 21, 2025 تم إلغاء تخصيص المحادثة تلقائيًا وإغلاقها بواسطة النظام 09:50 AM J…" at bounding box center [336, 153] width 210 height 157
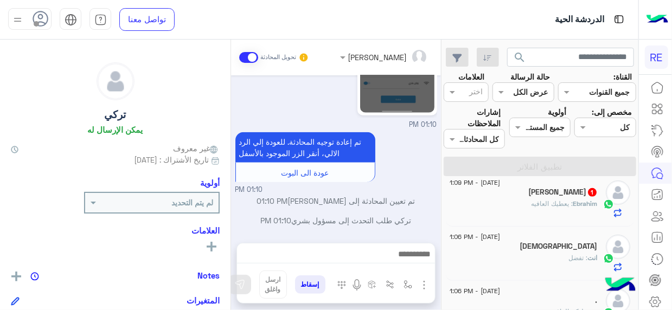
scroll to position [302, 0]
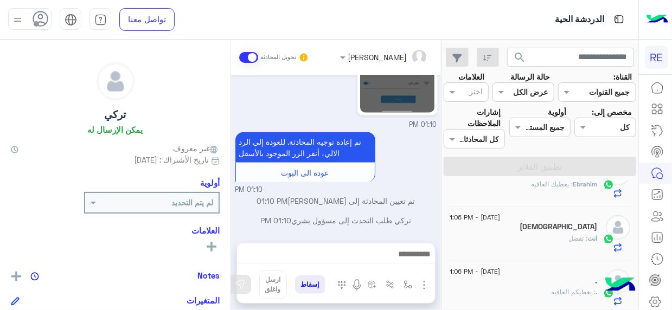
click at [563, 227] on div "[DEMOGRAPHIC_DATA]" at bounding box center [524, 227] width 148 height 11
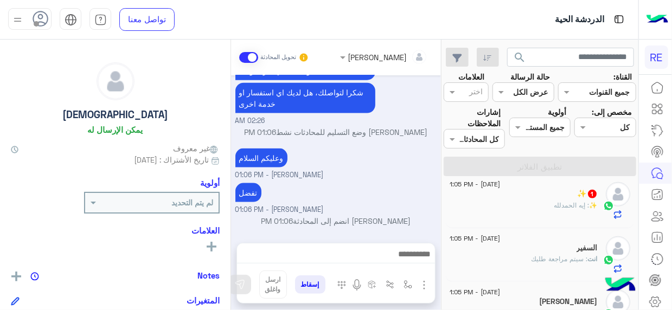
scroll to position [474, 0]
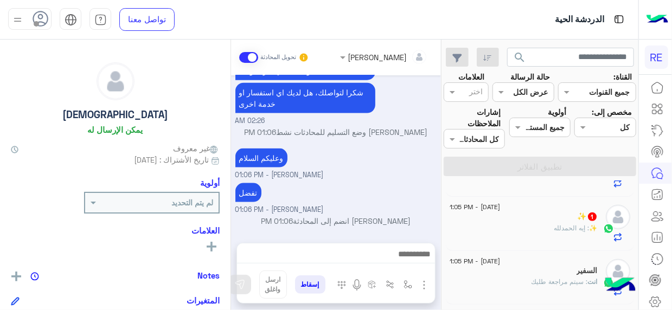
click at [556, 224] on span ": إيه الحمدلله" at bounding box center [572, 228] width 35 height 8
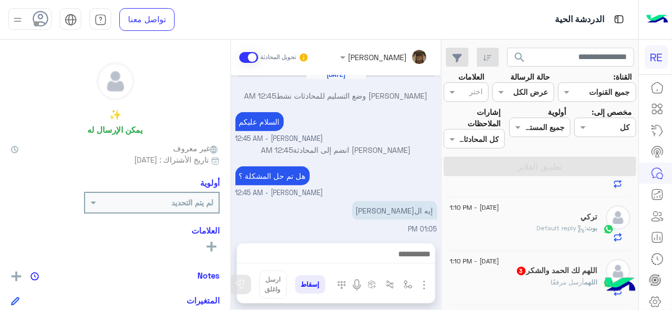
scroll to position [99, 0]
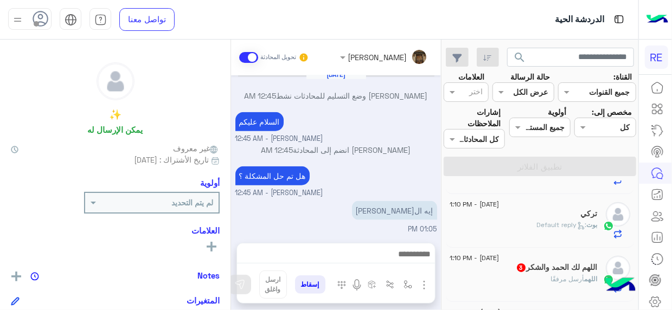
click at [530, 225] on div "[PERSON_NAME] : Default reply" at bounding box center [524, 229] width 148 height 19
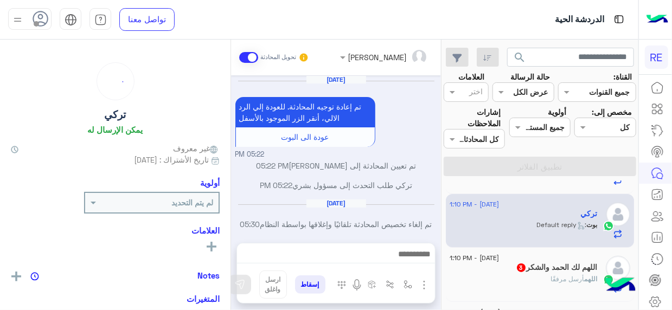
scroll to position [399, 0]
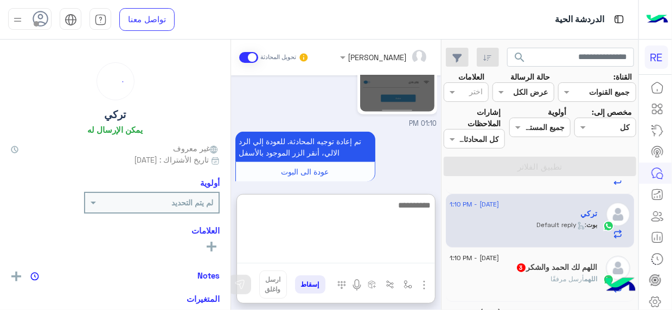
click at [411, 258] on textarea at bounding box center [336, 231] width 198 height 65
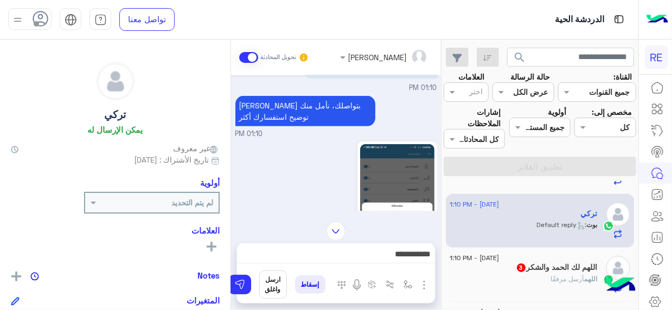
scroll to position [228, 0]
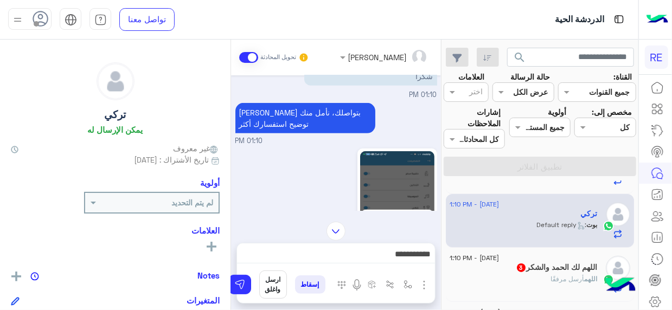
click at [232, 145] on div "Jun 5, 2025 تم إعادة توجيه المحادثة. للعودة إلي الرد الالي، أنقر الزر الموجود ب…" at bounding box center [336, 143] width 210 height 136
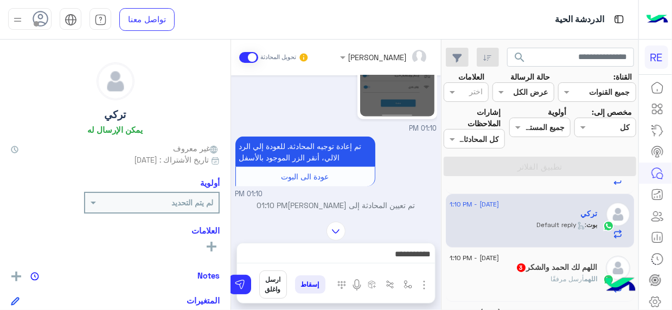
scroll to position [399, 0]
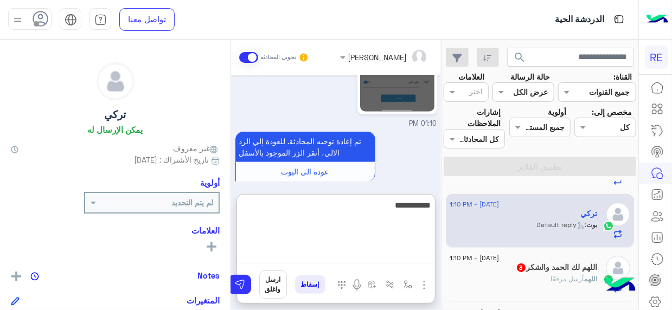
drag, startPoint x: 393, startPoint y: 262, endPoint x: 422, endPoint y: 252, distance: 29.9
click at [422, 252] on textarea "**********" at bounding box center [336, 231] width 198 height 65
type textarea "**"
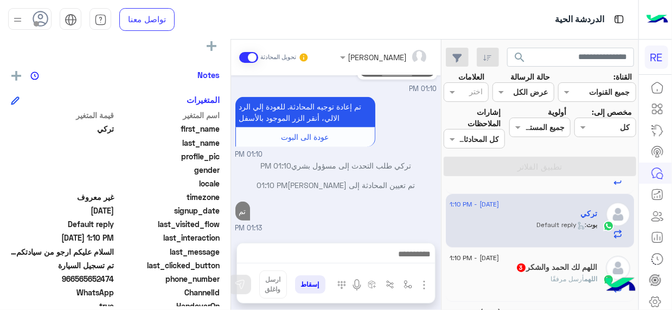
scroll to position [213, 0]
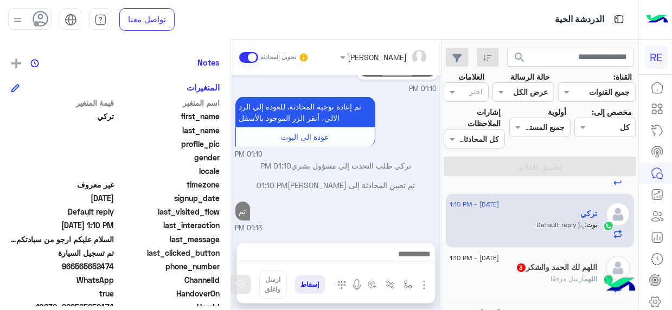
drag, startPoint x: 77, startPoint y: 262, endPoint x: 114, endPoint y: 265, distance: 37.6
click at [114, 265] on span "966565652474" at bounding box center [63, 266] width 104 height 11
copy span "565652474"
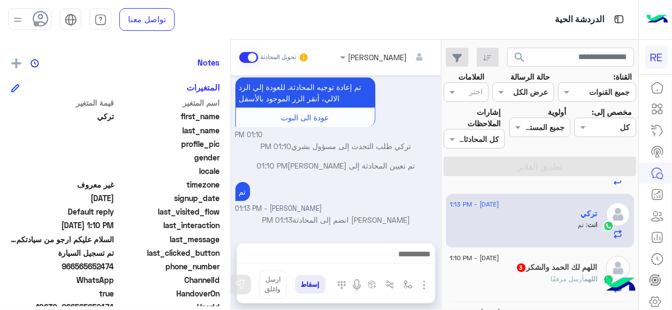
click at [499, 260] on span "16 September - 1:10 PM" at bounding box center [474, 258] width 49 height 10
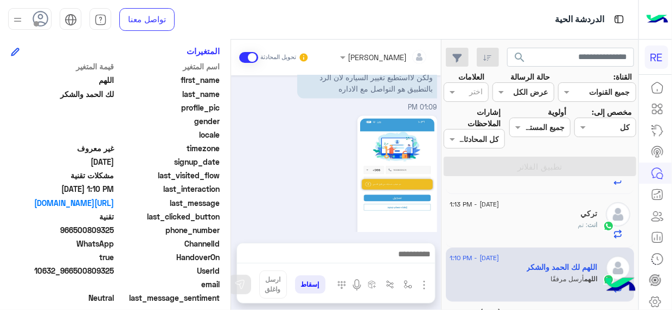
scroll to position [1130, 0]
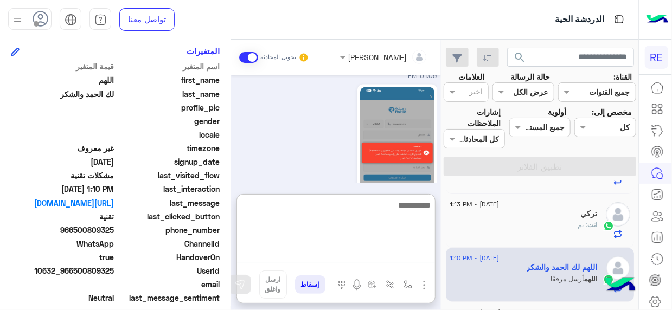
click at [422, 255] on textarea at bounding box center [336, 231] width 198 height 65
type textarea "*"
type textarea "**********"
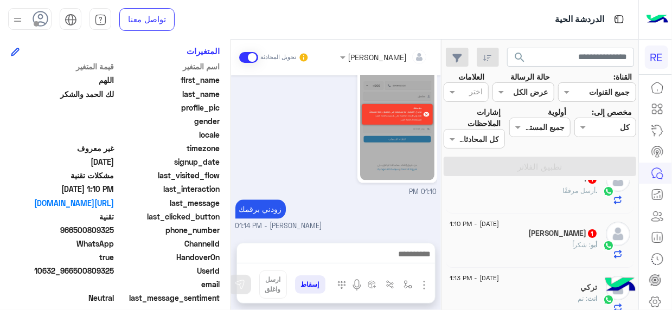
scroll to position [1183, 0]
click at [531, 247] on div "أبو : شكراً" at bounding box center [524, 249] width 148 height 19
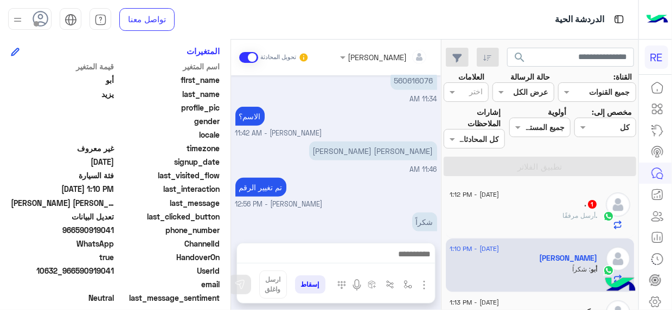
click at [531, 211] on div ". أرسل مرفقًا" at bounding box center [524, 220] width 148 height 19
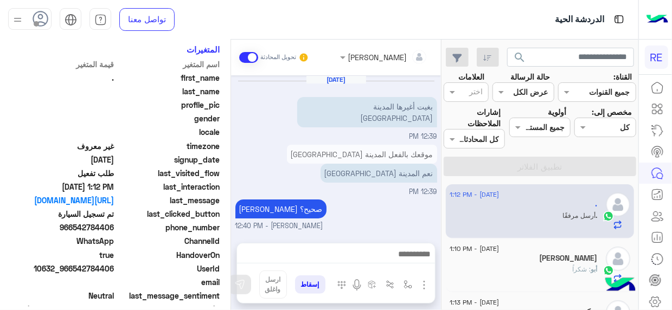
scroll to position [490, 0]
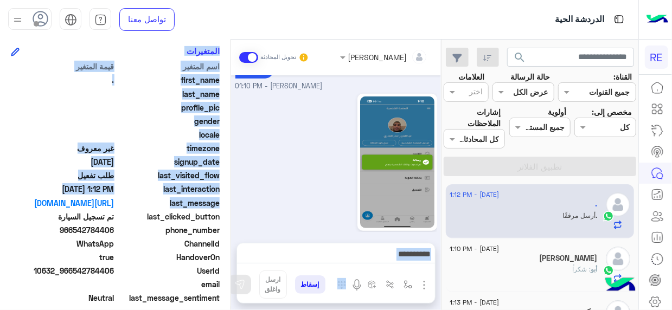
click at [232, 206] on mat-drawer-container "Terhal Almodon تحويل المحادثة Sep 16, 2025 بغيت أغيرها المدينة المنورة 12:39 PM…" at bounding box center [220, 177] width 441 height 275
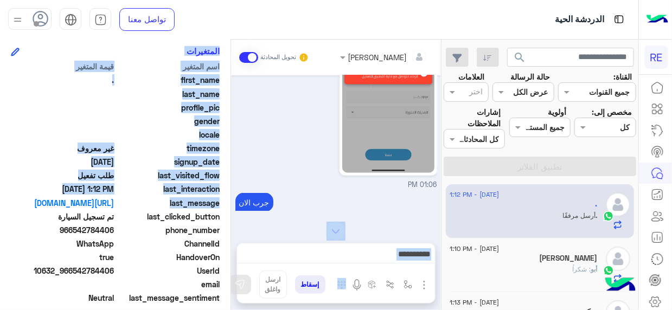
scroll to position [489, 0]
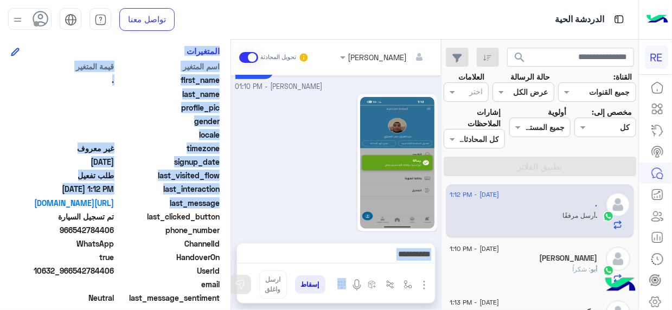
click at [369, 256] on textarea at bounding box center [336, 255] width 198 height 16
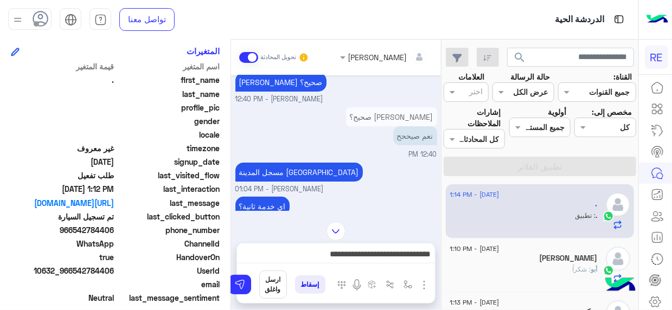
scroll to position [122, 0]
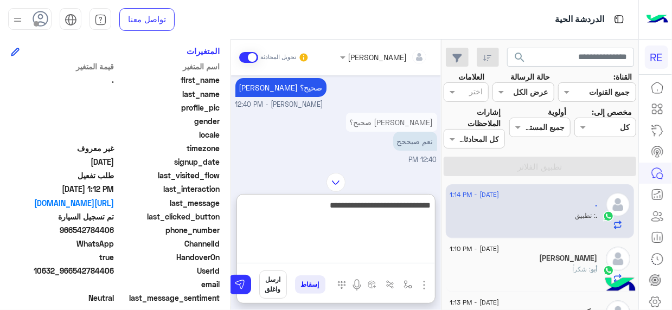
click at [293, 254] on textarea "**********" at bounding box center [336, 231] width 198 height 65
drag, startPoint x: 380, startPoint y: 209, endPoint x: 396, endPoint y: 213, distance: 16.2
click at [396, 213] on textarea "**********" at bounding box center [336, 231] width 198 height 65
click at [389, 208] on textarea "**********" at bounding box center [336, 231] width 198 height 65
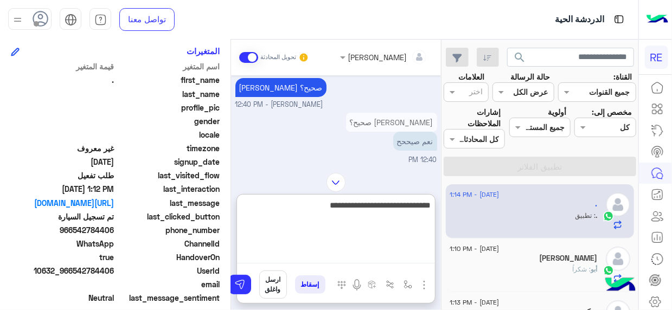
click at [389, 208] on textarea "**********" at bounding box center [336, 231] width 198 height 65
type textarea "**********"
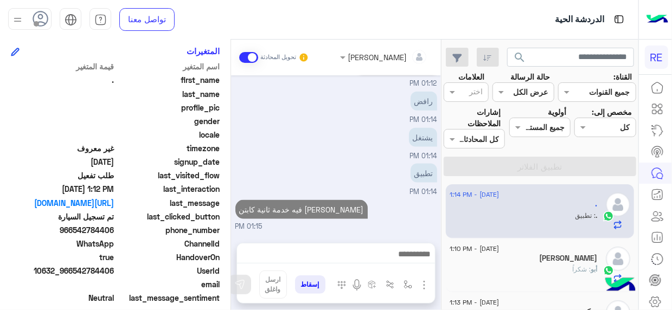
scroll to position [632, 0]
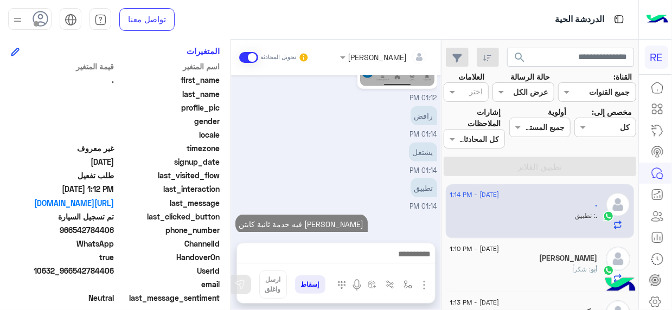
click at [443, 189] on div "16 September - 1:14 PM . . : تطبيق 16 September - 1:10 PM أبو يزيد أبو : شكراً …" at bounding box center [540, 248] width 197 height 134
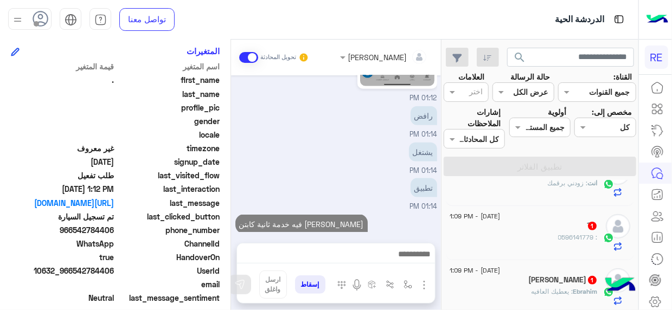
scroll to position [231, 0]
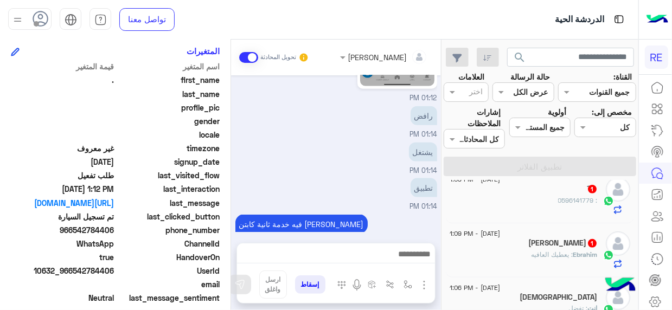
click at [563, 192] on div "َ 1" at bounding box center [524, 189] width 148 height 11
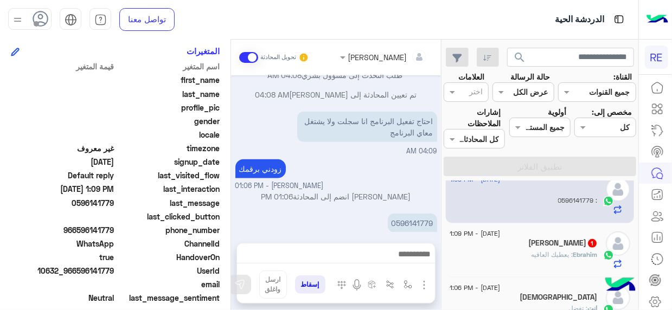
scroll to position [545, 0]
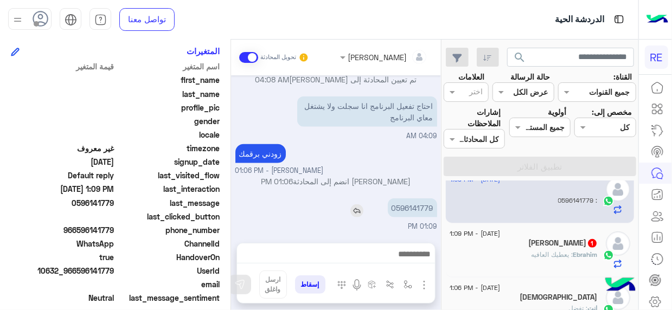
click at [429, 208] on p "0596141779" at bounding box center [412, 208] width 49 height 19
copy p "0596141779"
click at [554, 250] on p "Ebrahim : يعطيك العافيه" at bounding box center [565, 255] width 66 height 10
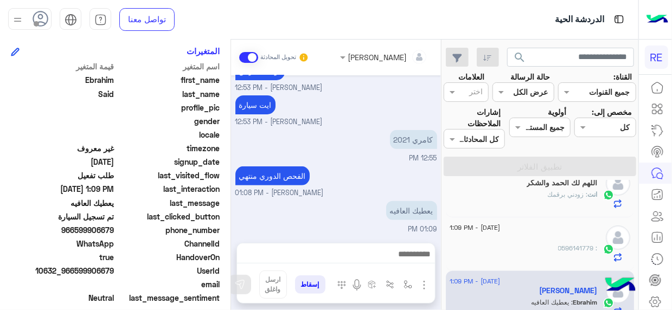
scroll to position [180, 0]
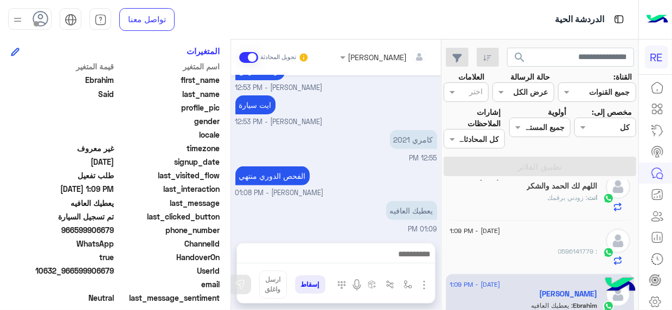
click at [544, 236] on div "َ" at bounding box center [524, 241] width 148 height 11
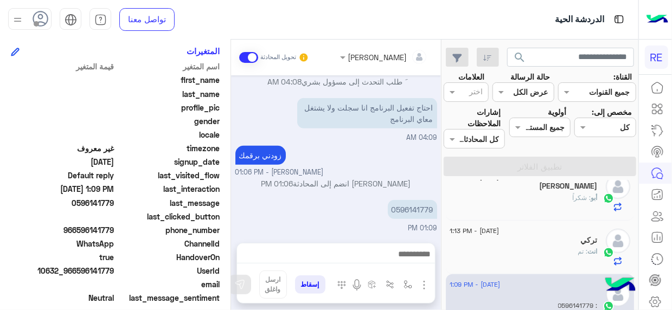
scroll to position [181, 0]
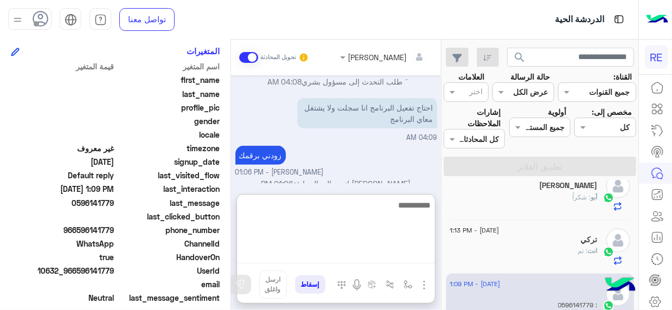
click at [418, 253] on textarea at bounding box center [336, 231] width 198 height 65
type textarea "**********"
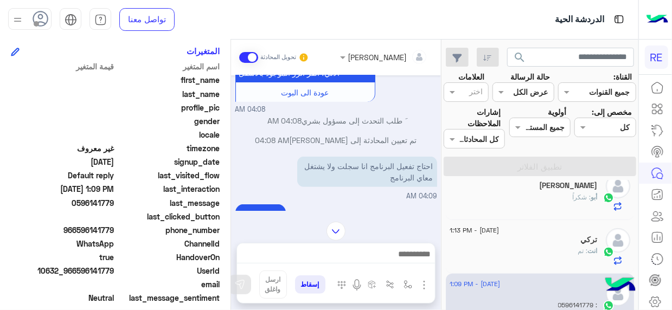
scroll to position [256, 0]
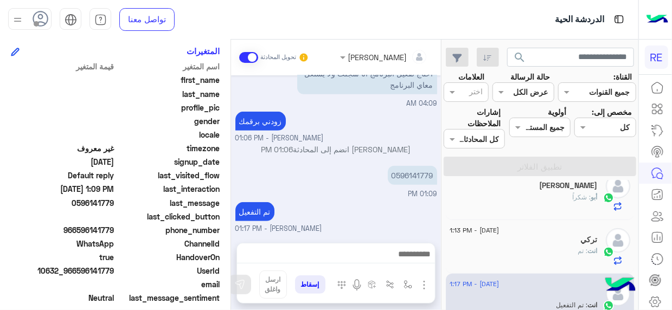
drag, startPoint x: 445, startPoint y: 206, endPoint x: 444, endPoint y: 216, distance: 9.8
click at [444, 216] on div "16 September - 1:16 PM اللهم لك الحمد والشكر 1 اللهم : 0500809325 16 September …" at bounding box center [540, 248] width 197 height 134
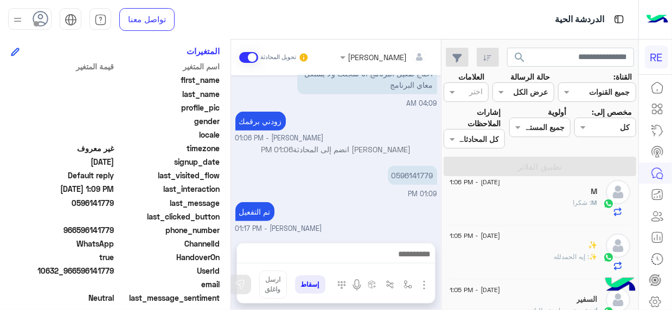
scroll to position [0, 0]
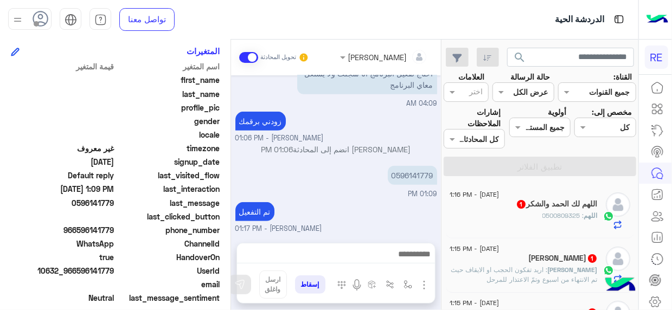
click at [536, 272] on span ": اريد تفكون الحجب او الايقاف حيث تم الانتهاء من اسبوع وتمّ الاعتذار للمرحل" at bounding box center [524, 275] width 146 height 18
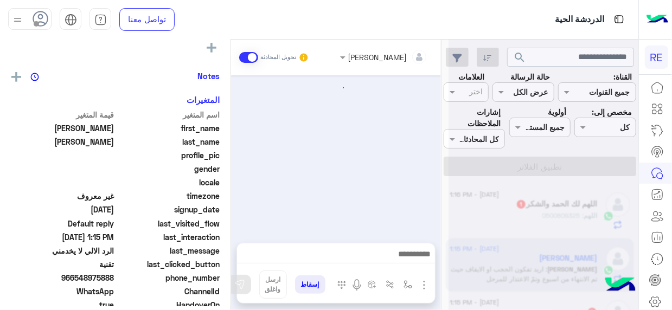
scroll to position [340, 0]
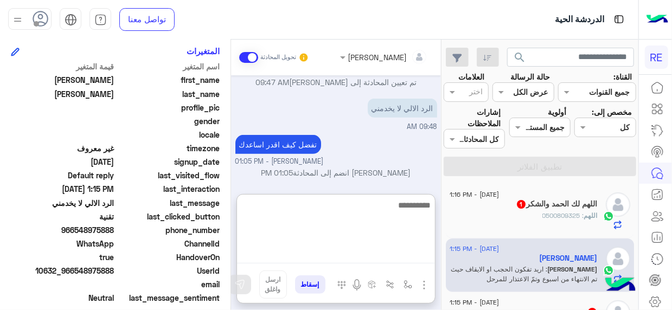
click at [416, 258] on textarea at bounding box center [336, 231] width 198 height 65
type textarea "**********"
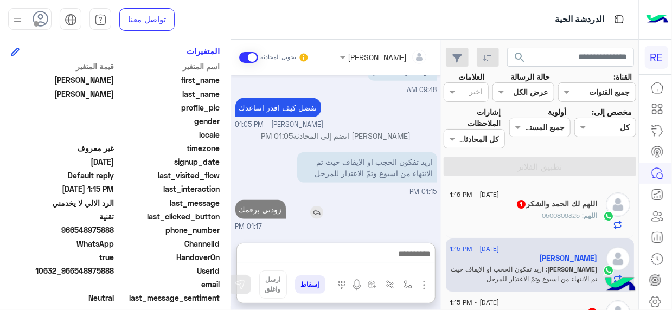
click at [305, 170] on div "Sep 16, 2025 وانتهاء فترة الايقاف 09:46 AM سعدنا بتواصلك، نأمل منك توضيح استفسا…" at bounding box center [336, 153] width 210 height 157
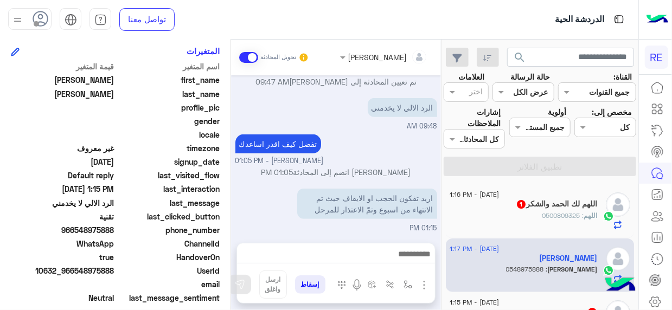
scroll to position [410, 0]
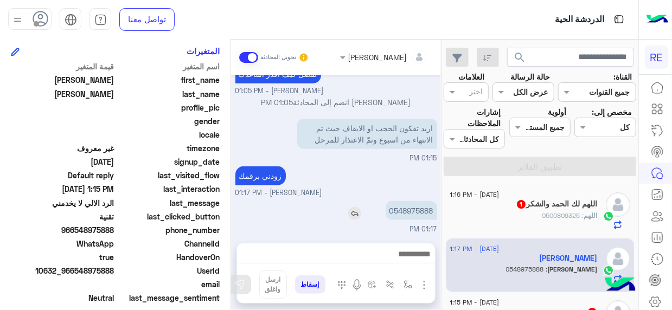
click at [419, 209] on p "0548975888" at bounding box center [412, 210] width 52 height 19
copy p "0548975888"
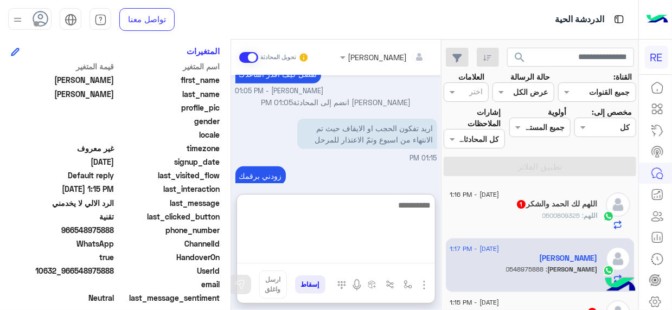
click at [426, 256] on textarea at bounding box center [336, 231] width 198 height 65
type textarea "**********"
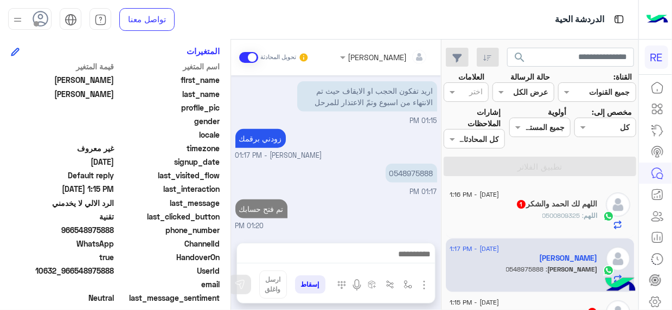
scroll to position [0, 0]
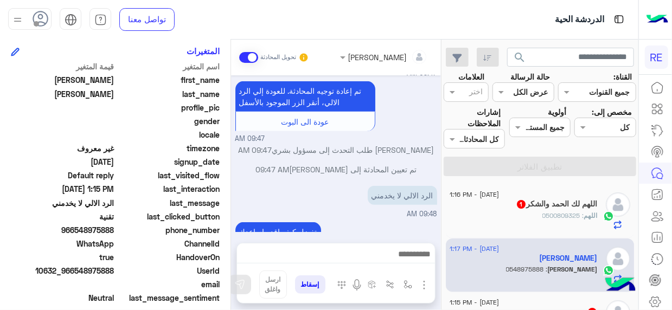
click at [531, 212] on div "اللهم : 0500809325" at bounding box center [524, 220] width 148 height 19
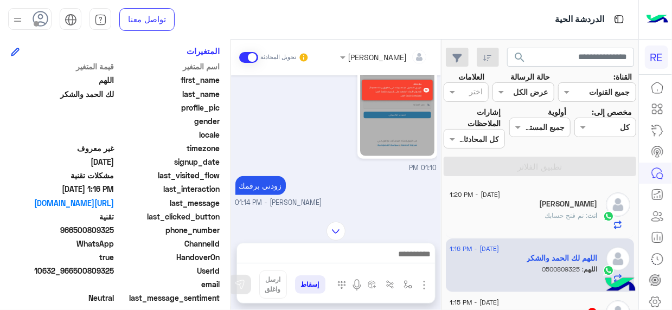
scroll to position [601, 0]
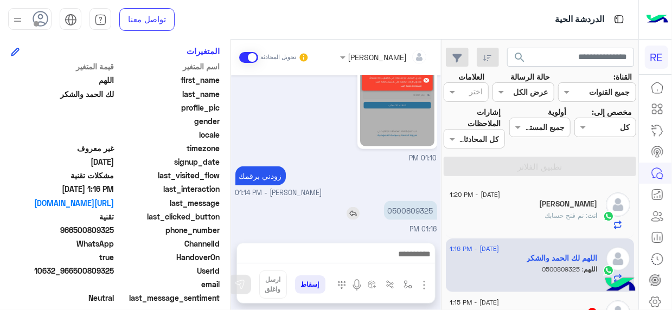
click at [417, 213] on p "0500809325" at bounding box center [410, 210] width 53 height 19
copy p "0500809325"
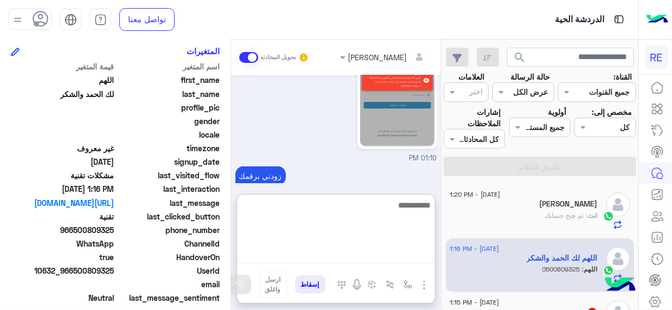
click at [403, 256] on textarea at bounding box center [336, 231] width 198 height 65
type textarea "**********"
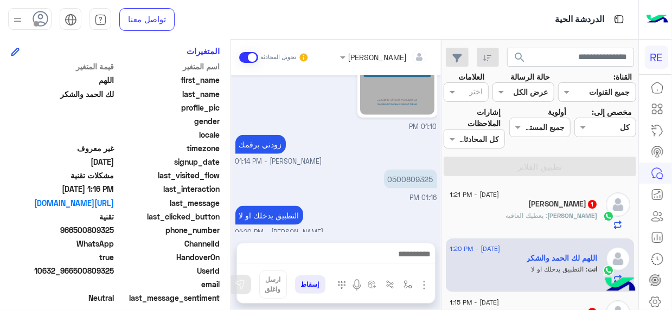
scroll to position [635, 0]
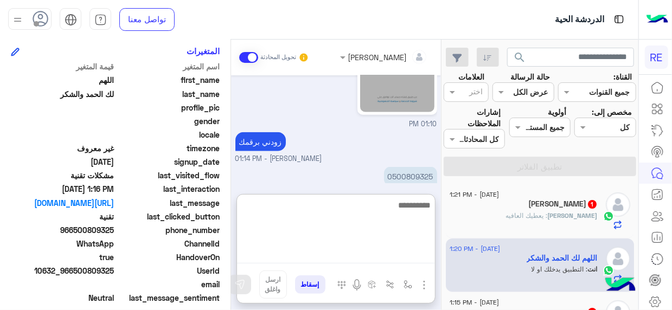
click at [404, 252] on textarea at bounding box center [336, 231] width 198 height 65
type textarea "**********"
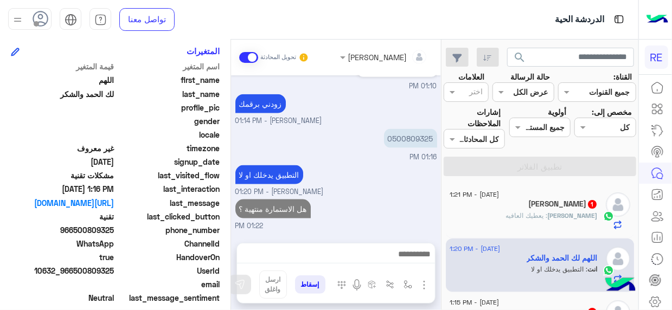
scroll to position [0, 0]
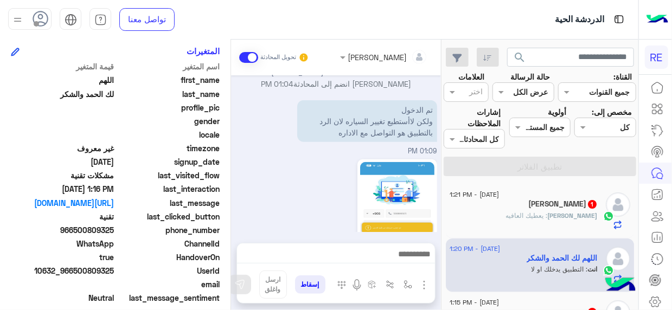
click at [528, 221] on div "ابوسلمان : يعطيك العافيه" at bounding box center [524, 220] width 148 height 19
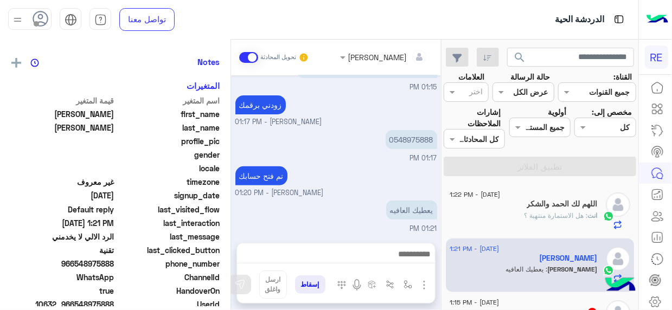
scroll to position [250, 0]
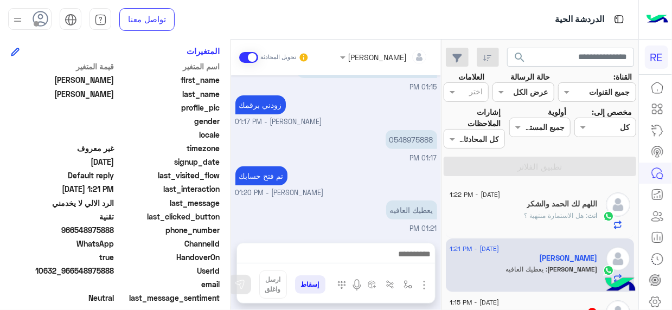
click at [443, 190] on mat-drawer-container "search القناة: القناه جميع القنوات حالة الرسالة القناه عرض الكل العلامات اختر م…" at bounding box center [319, 177] width 639 height 275
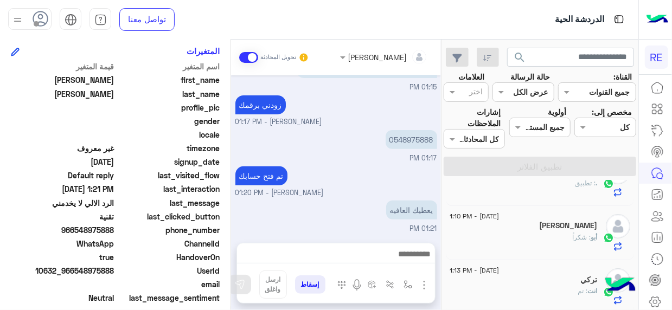
scroll to position [0, 0]
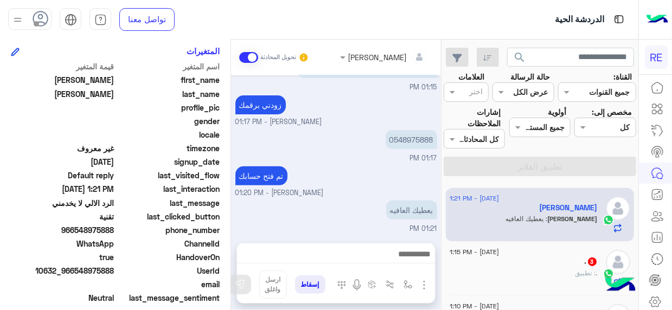
scroll to position [65, 0]
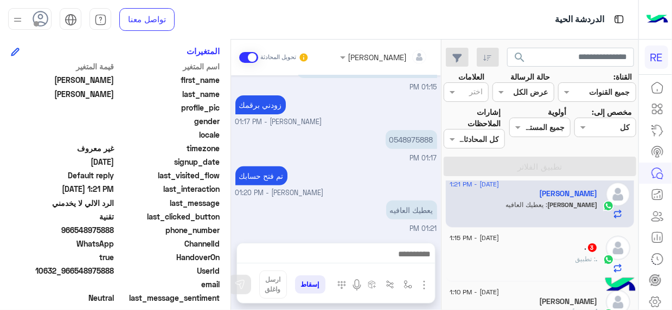
click at [549, 250] on div ". 3" at bounding box center [524, 248] width 148 height 11
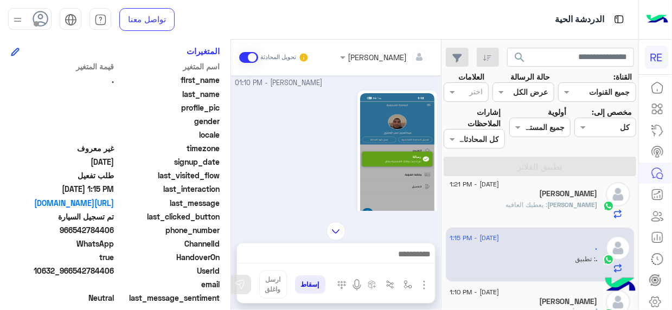
scroll to position [455, 0]
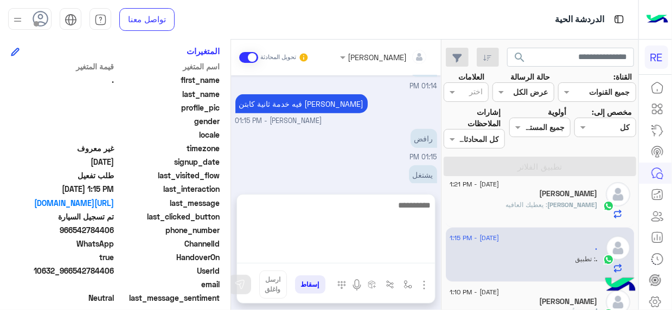
click at [411, 250] on textarea at bounding box center [336, 231] width 198 height 65
type textarea "*"
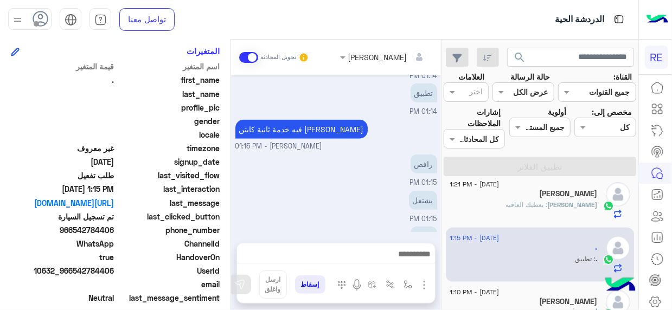
scroll to position [430, 0]
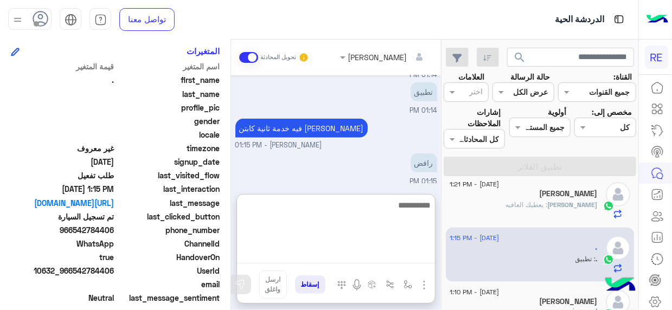
click at [424, 257] on textarea at bounding box center [336, 231] width 198 height 65
type textarea "*"
type textarea "**********"
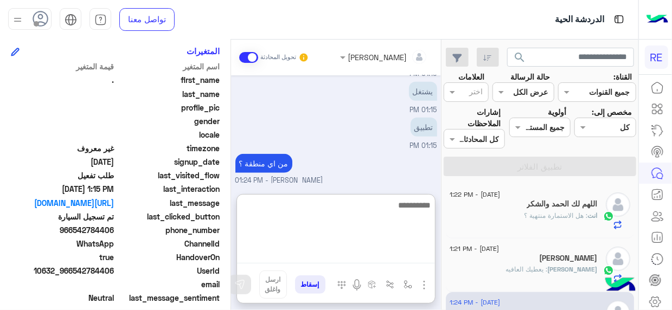
scroll to position [574, 0]
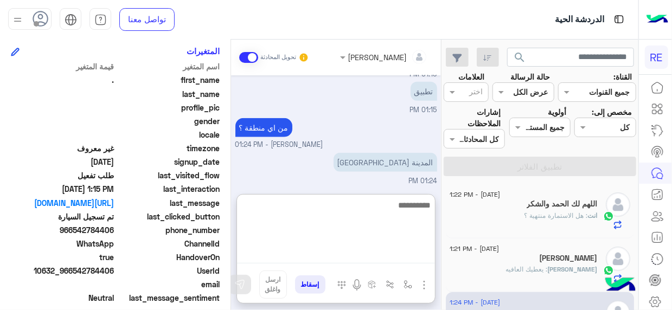
click at [382, 199] on textarea at bounding box center [336, 231] width 198 height 65
type textarea "**********"
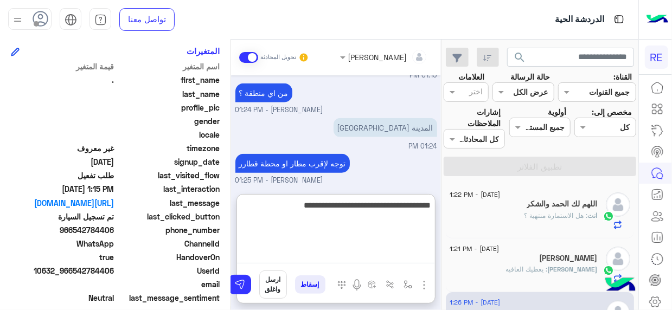
type textarea "**********"
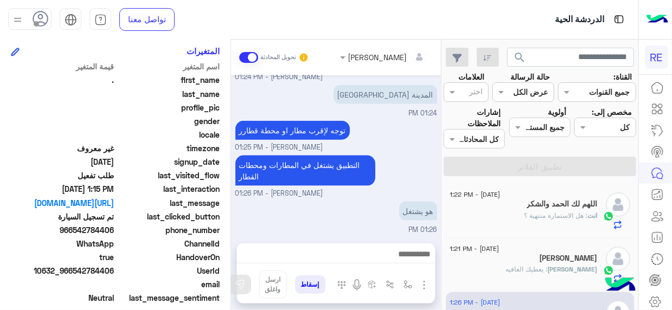
scroll to position [678, 0]
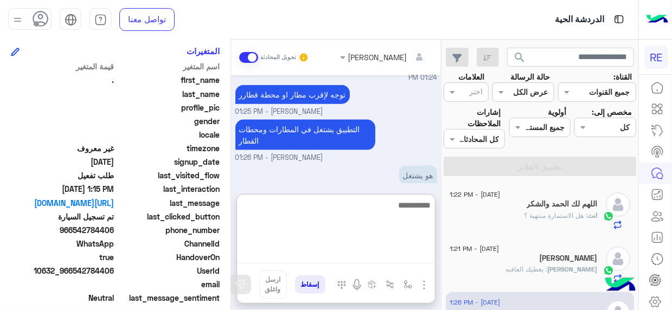
click at [423, 256] on textarea at bounding box center [336, 231] width 198 height 65
type textarea "***"
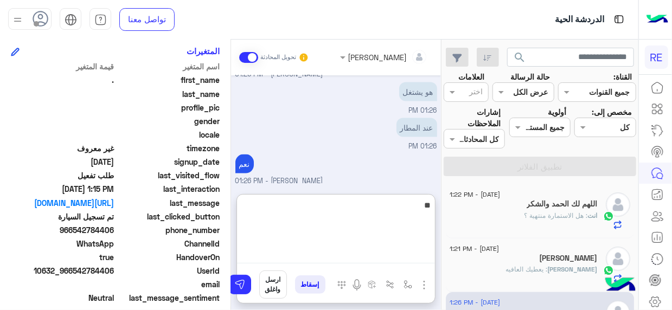
type textarea "*"
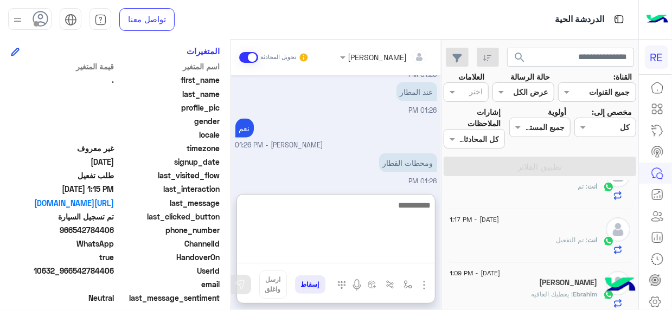
scroll to position [0, 0]
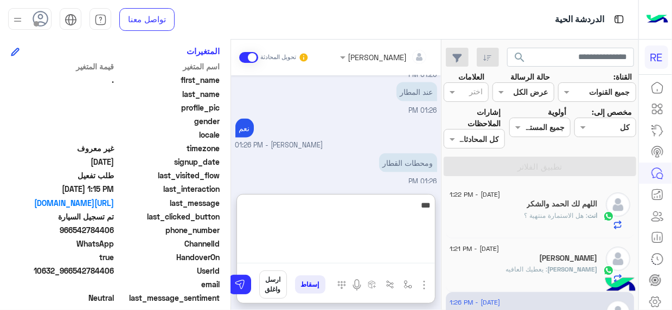
type textarea "****"
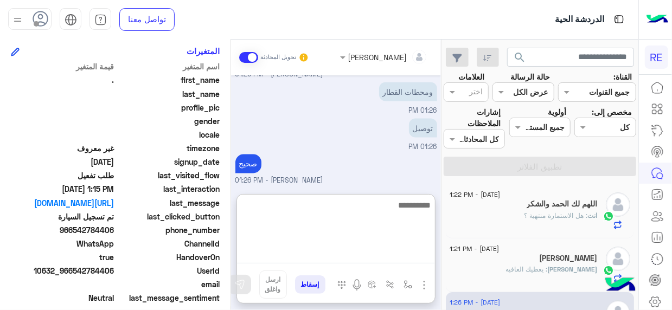
scroll to position [940, 0]
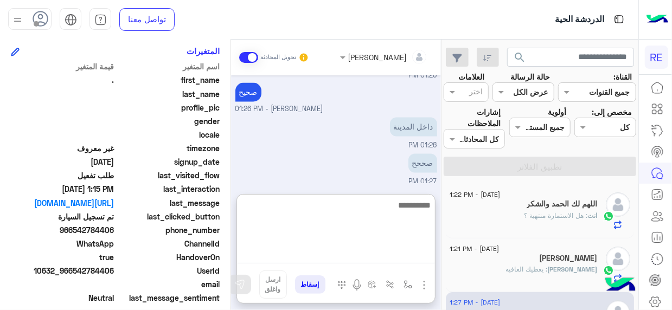
type textarea "*"
type textarea "**********"
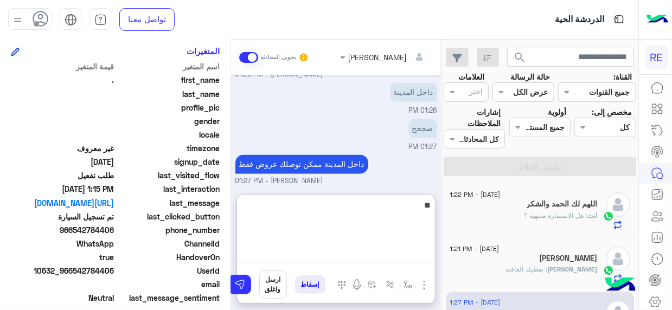
type textarea "*"
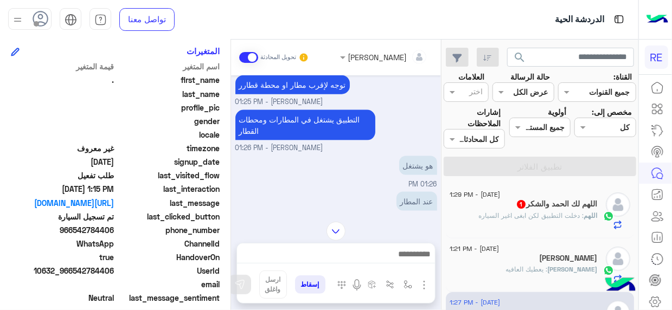
scroll to position [687, 0]
click at [336, 227] on img at bounding box center [336, 231] width 19 height 19
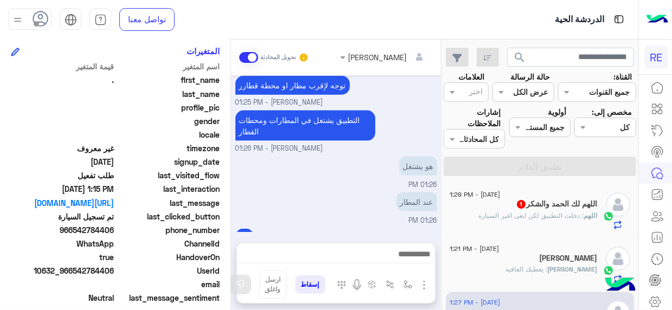
scroll to position [961, 0]
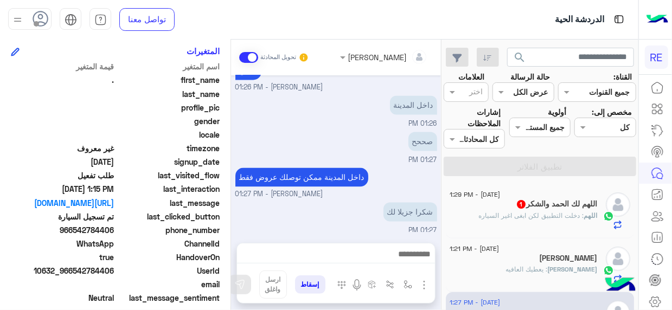
click at [515, 214] on span ": دخلت التطبيق لكن ابغى اغير السياره" at bounding box center [531, 216] width 105 height 8
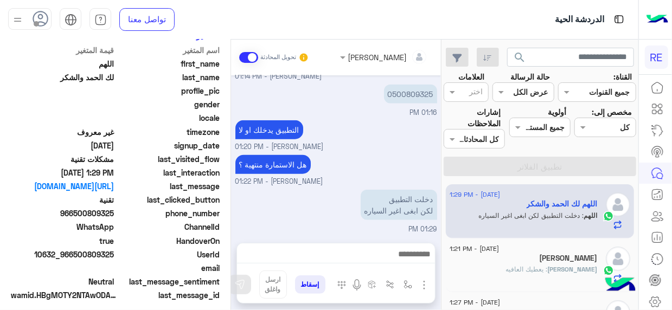
scroll to position [250, 0]
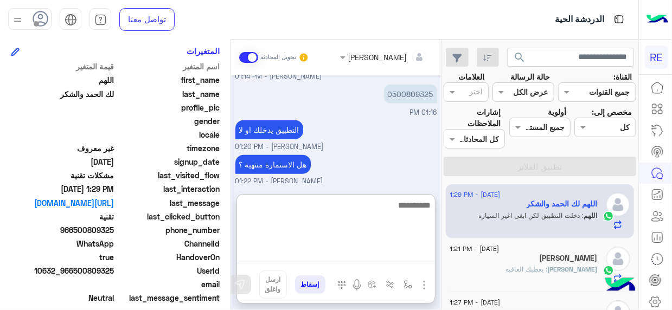
click at [412, 256] on textarea at bounding box center [336, 231] width 198 height 65
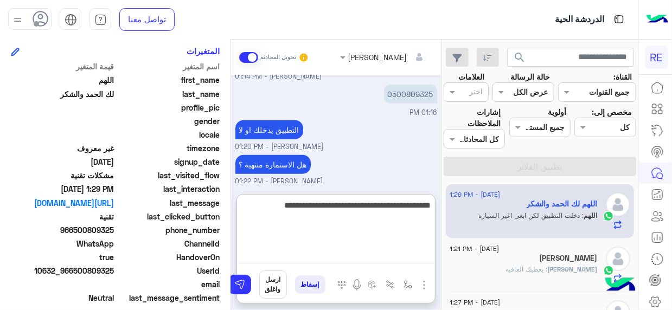
type textarea "**********"
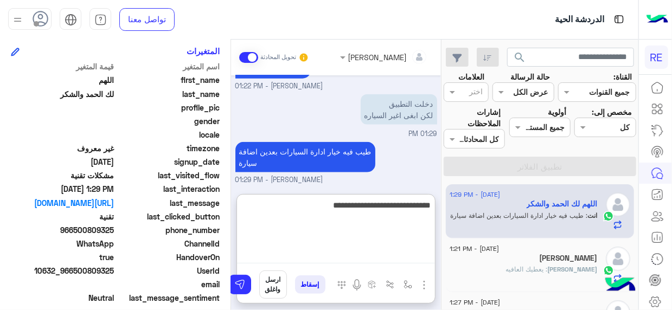
type textarea "**********"
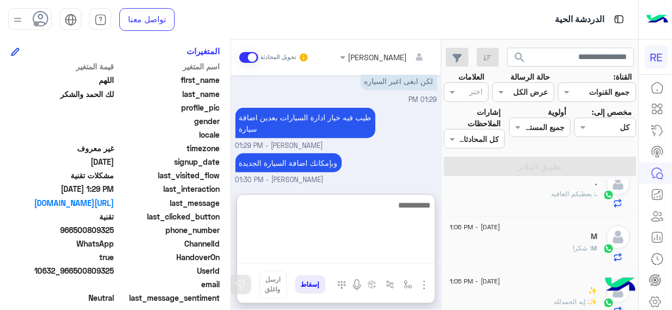
scroll to position [0, 0]
